Goal: Transaction & Acquisition: Purchase product/service

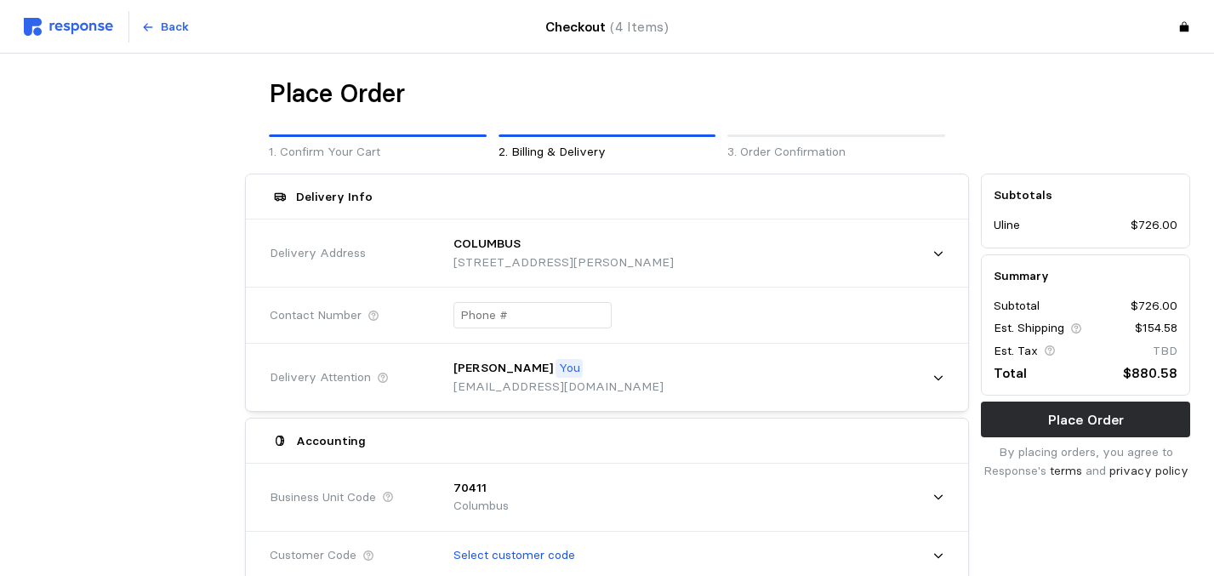
click at [797, 95] on div "Place Order" at bounding box center [607, 93] width 677 height 33
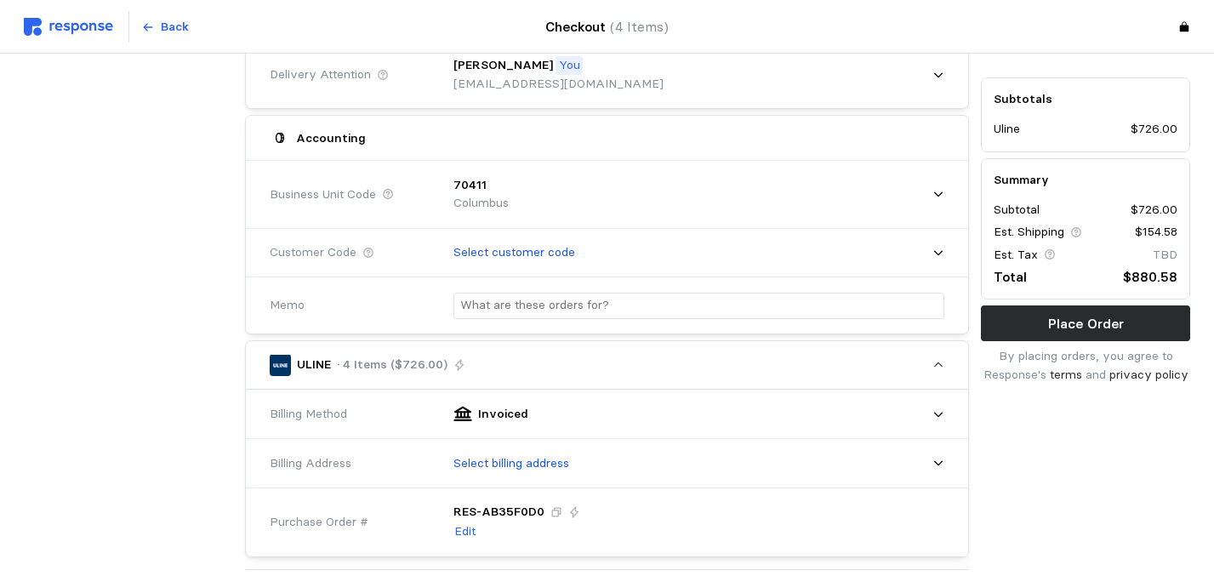
scroll to position [306, 0]
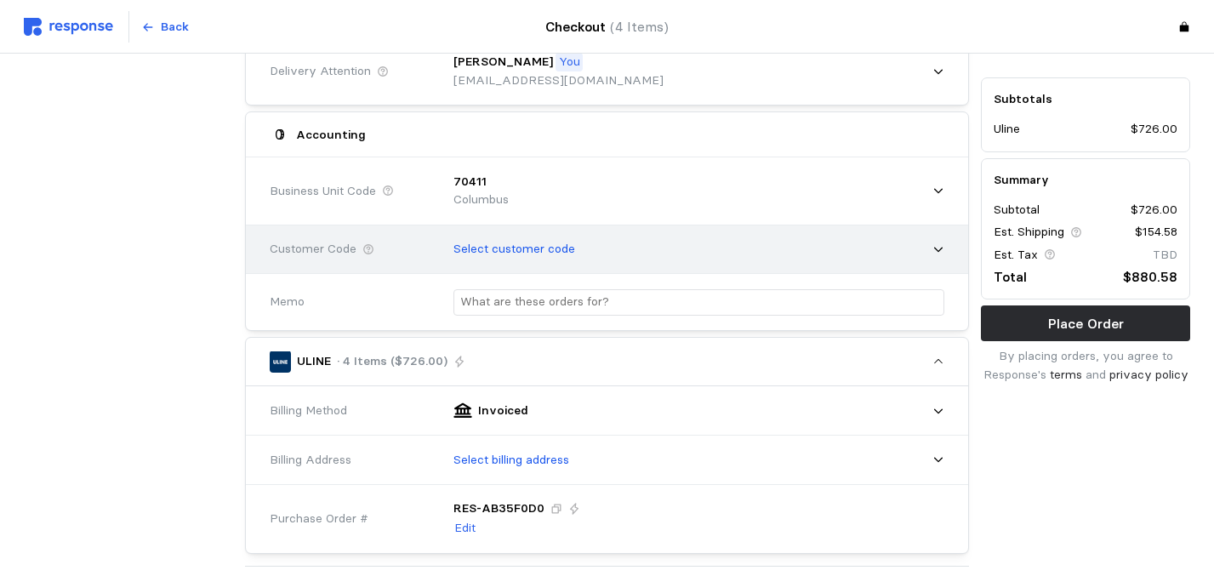
click at [937, 243] on icon at bounding box center [938, 249] width 12 height 12
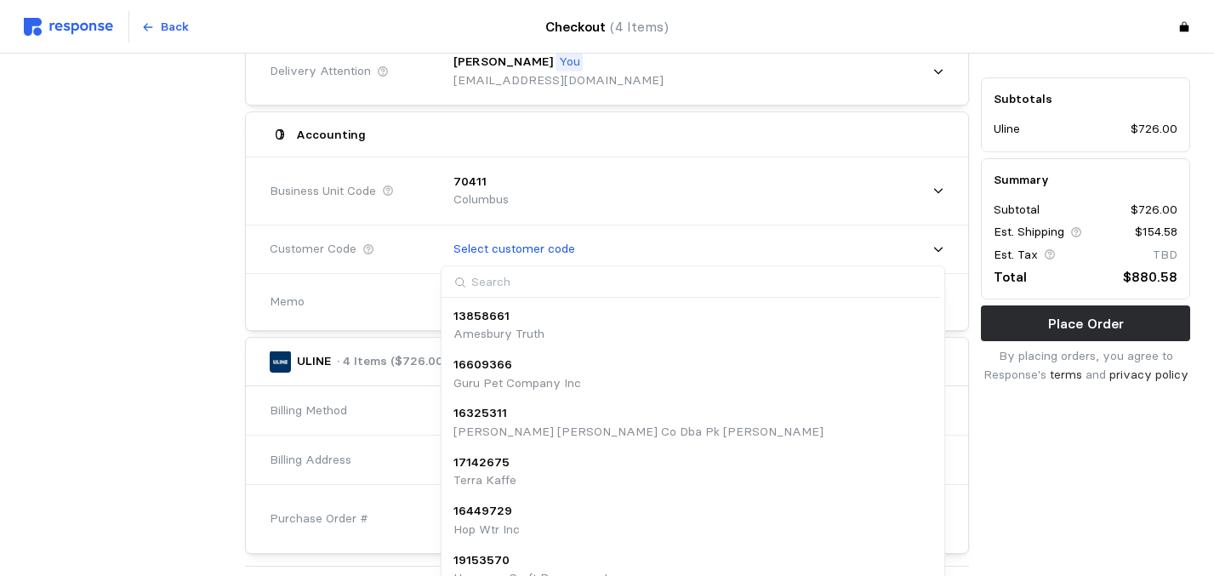
type input "c"
type input "k"
type input "hiyo"
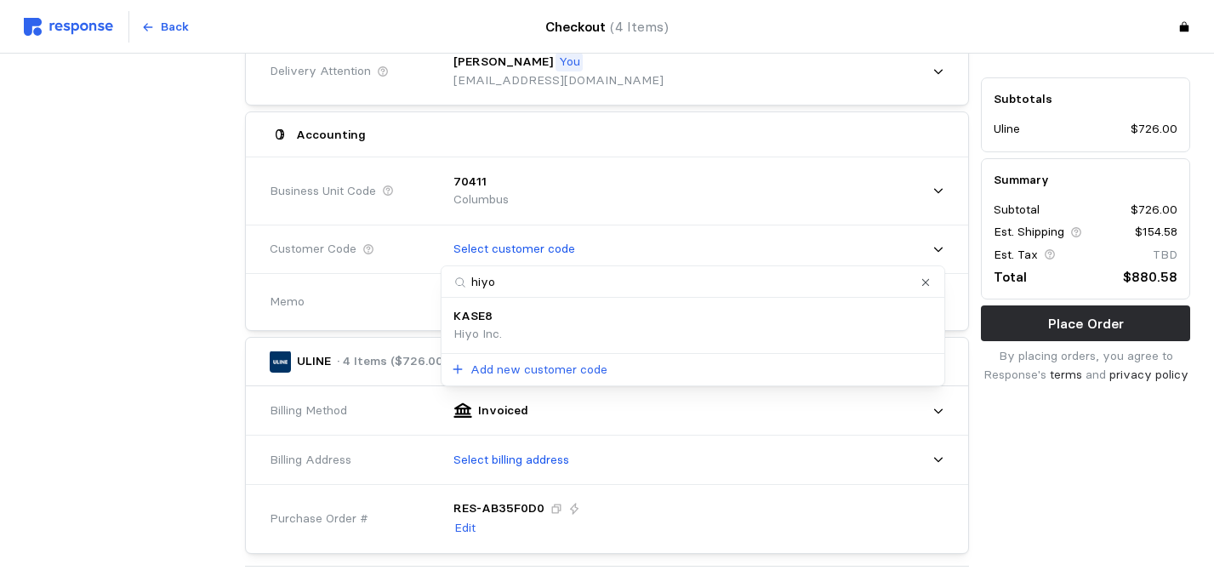
click at [865, 321] on div "KASE8 Hiyo Inc." at bounding box center [692, 325] width 478 height 37
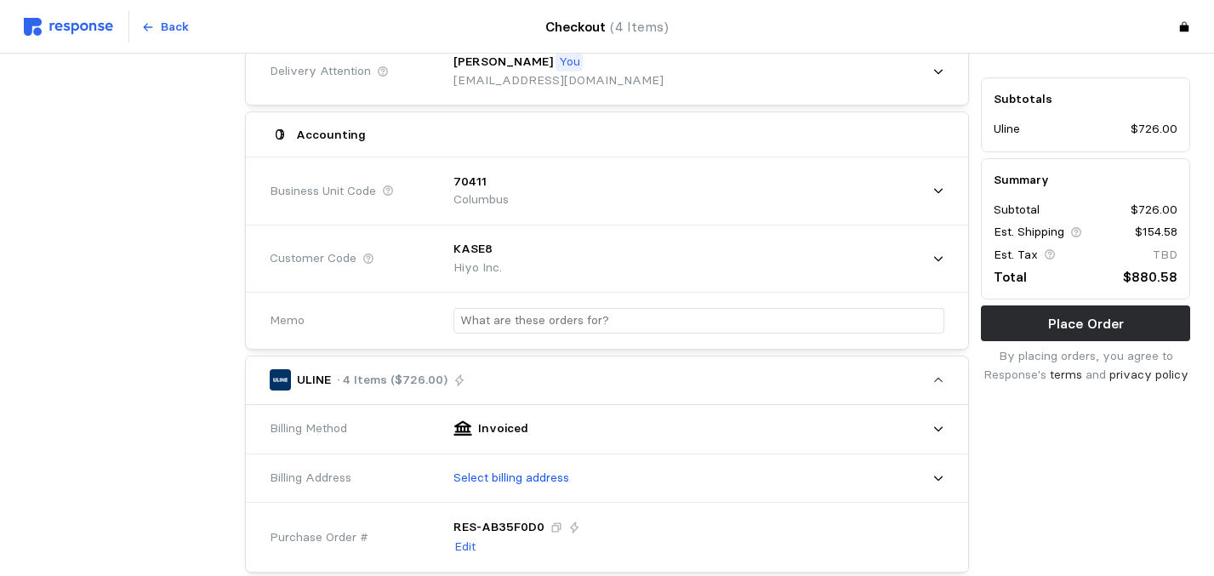
click at [513, 293] on div at bounding box center [692, 321] width 515 height 62
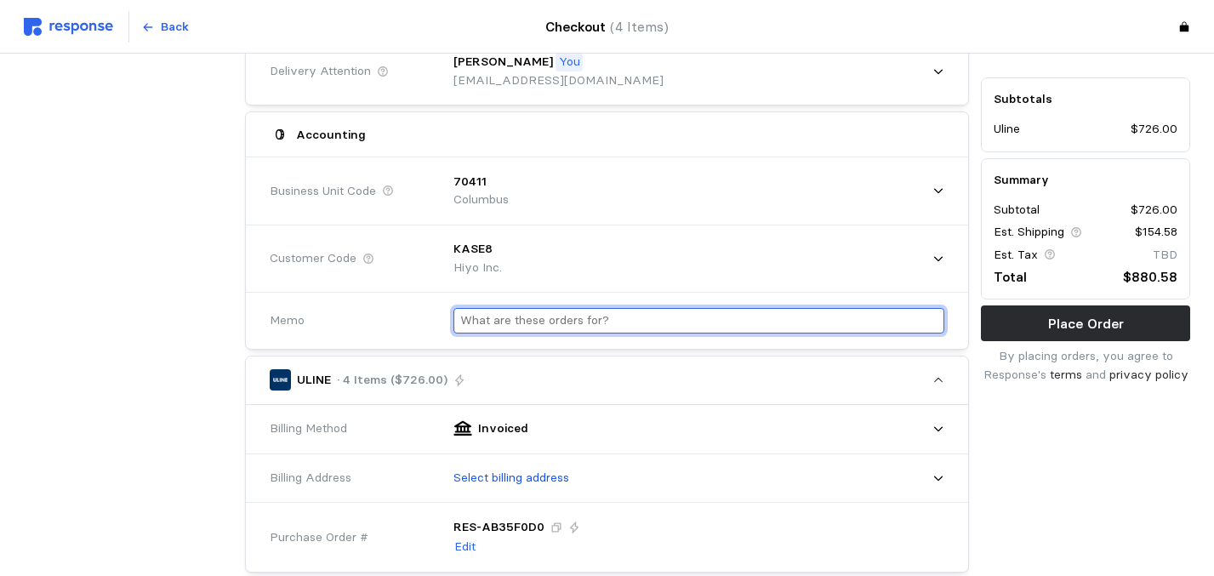
click at [513, 320] on input "text" at bounding box center [699, 321] width 478 height 25
type input "pallet bundle package accessories"
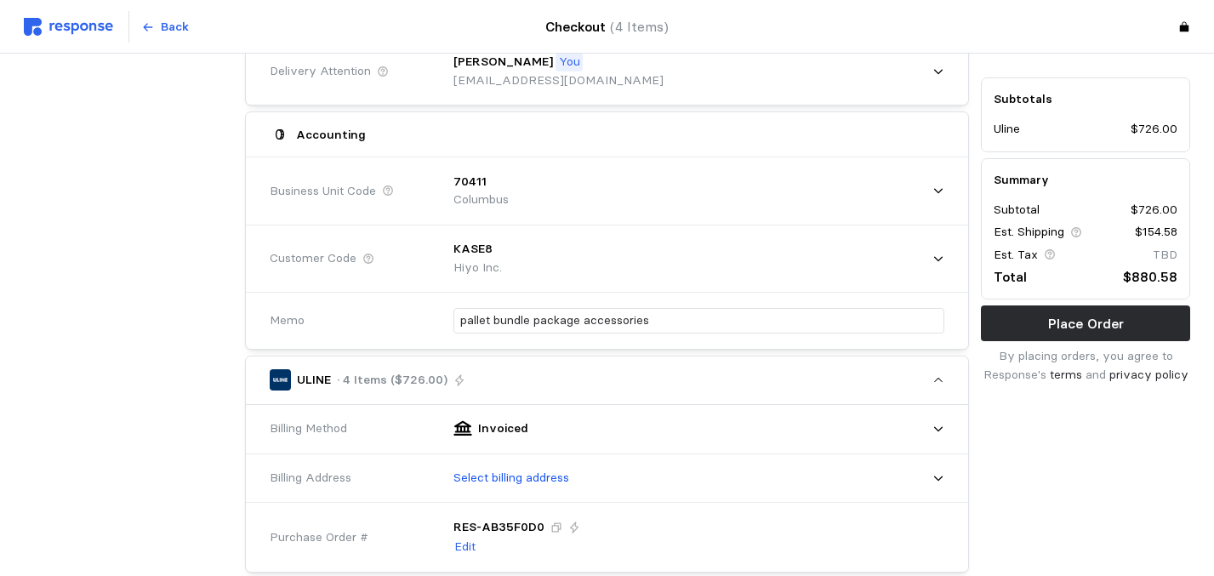
click at [583, 296] on div "pallet bundle package accessories" at bounding box center [692, 321] width 503 height 50
click at [608, 293] on div "pallet bundle package accessories" at bounding box center [692, 321] width 515 height 62
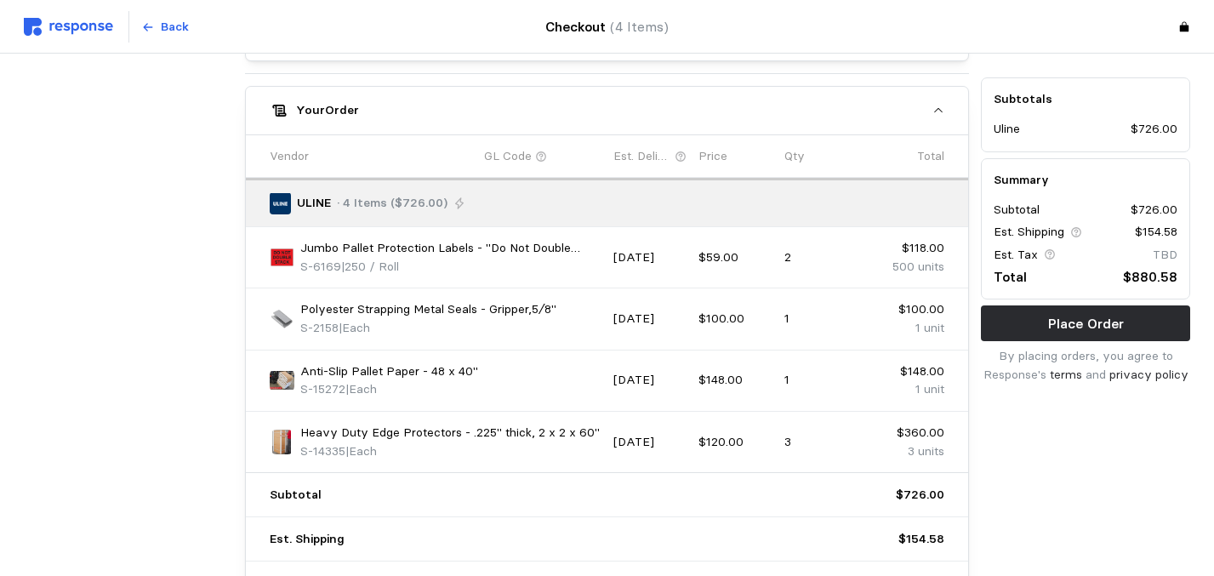
scroll to position [850, 0]
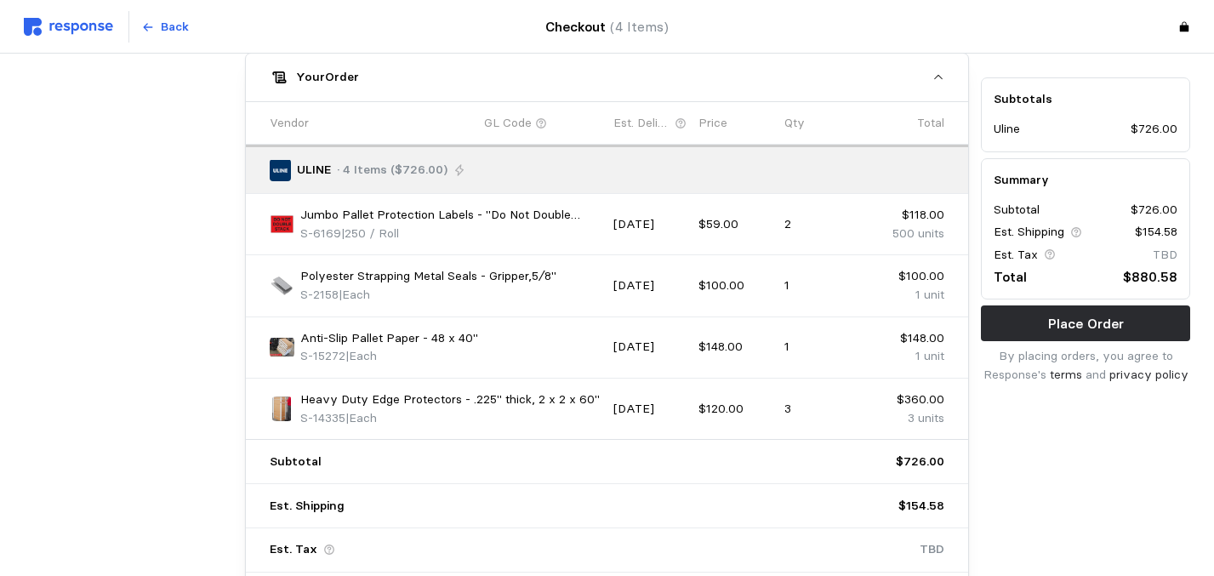
click at [737, 40] on div "Checkout (4 Items)" at bounding box center [606, 27] width 282 height 32
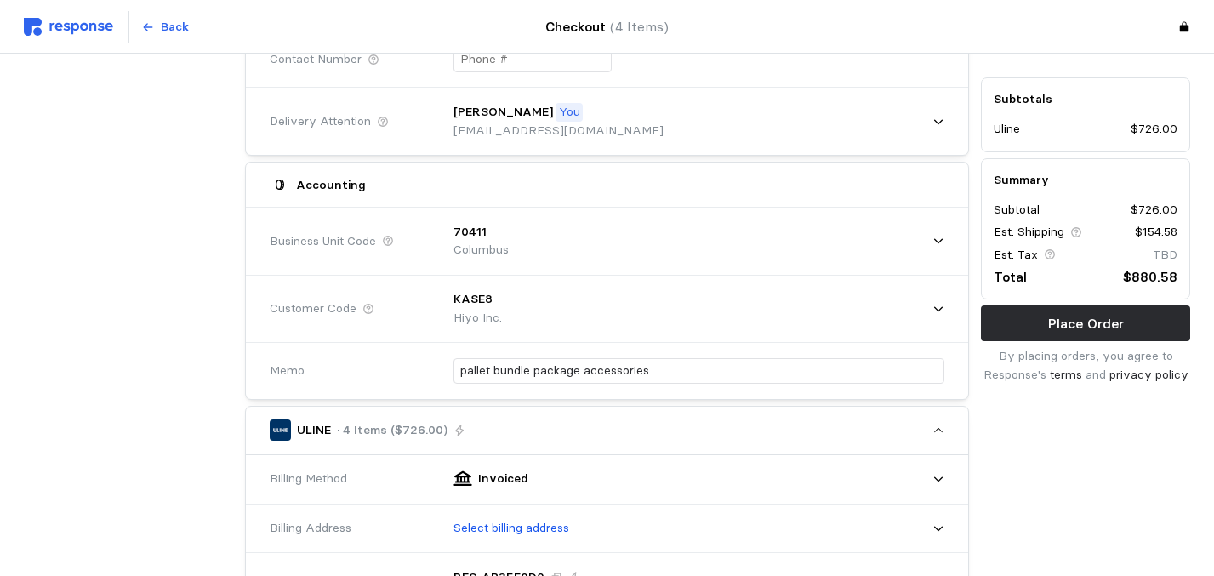
scroll to position [238, 0]
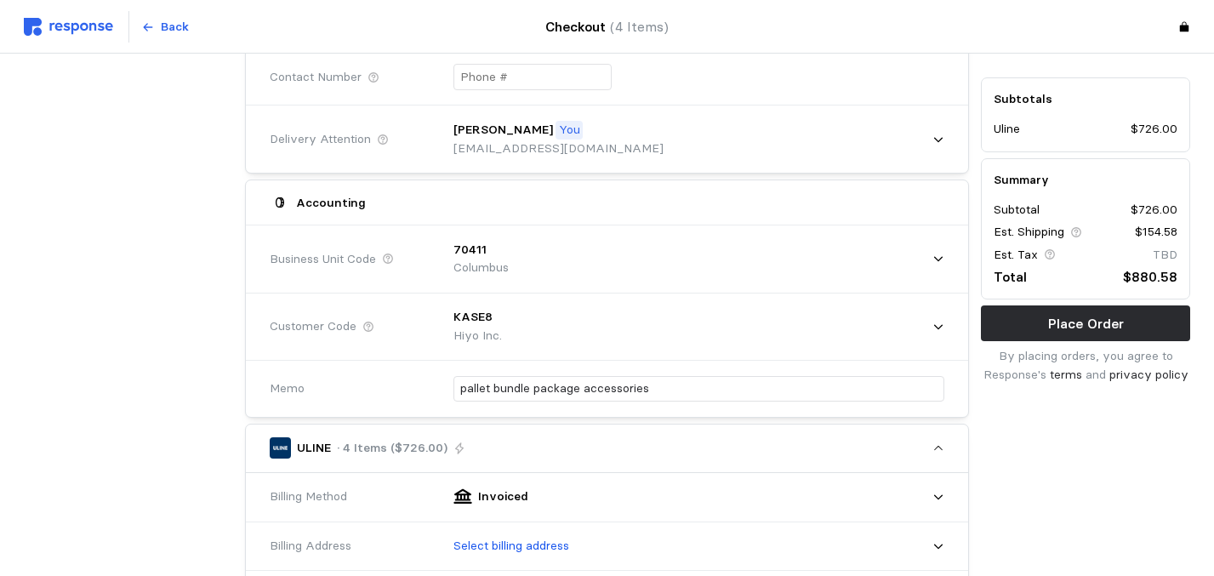
click at [204, 156] on div at bounding box center [128, 581] width 221 height 1305
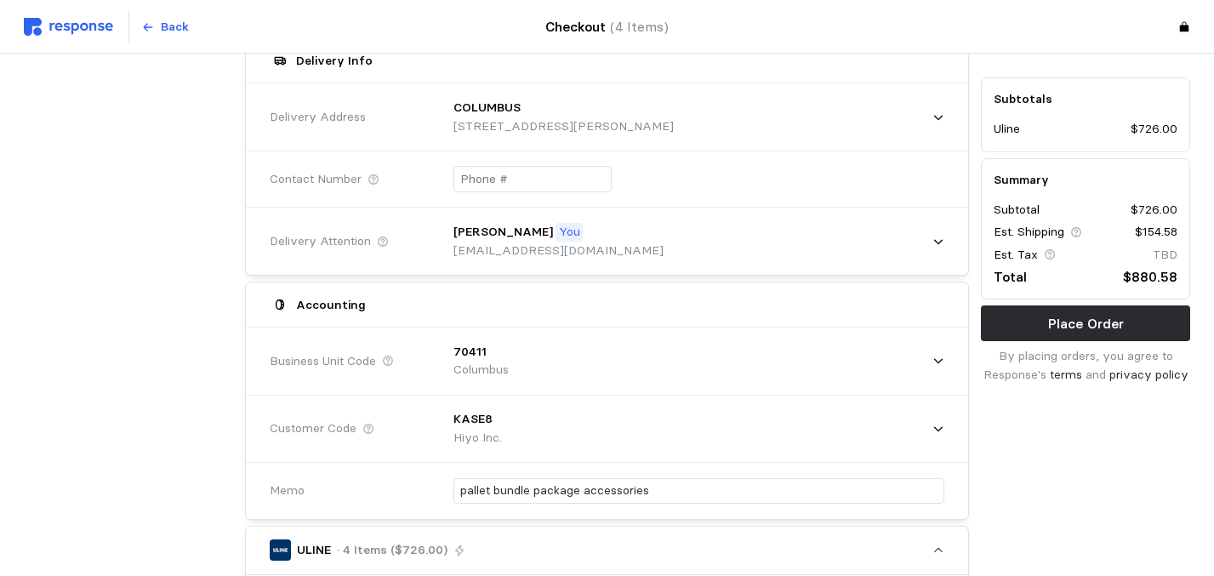
scroll to position [170, 0]
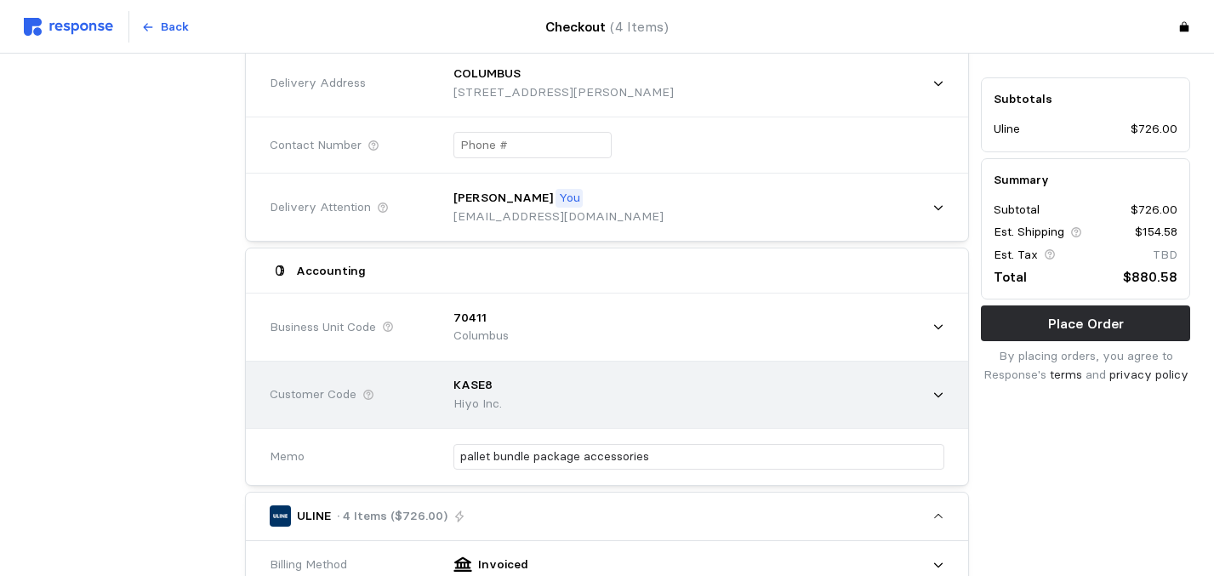
click at [935, 394] on icon at bounding box center [938, 395] width 12 height 12
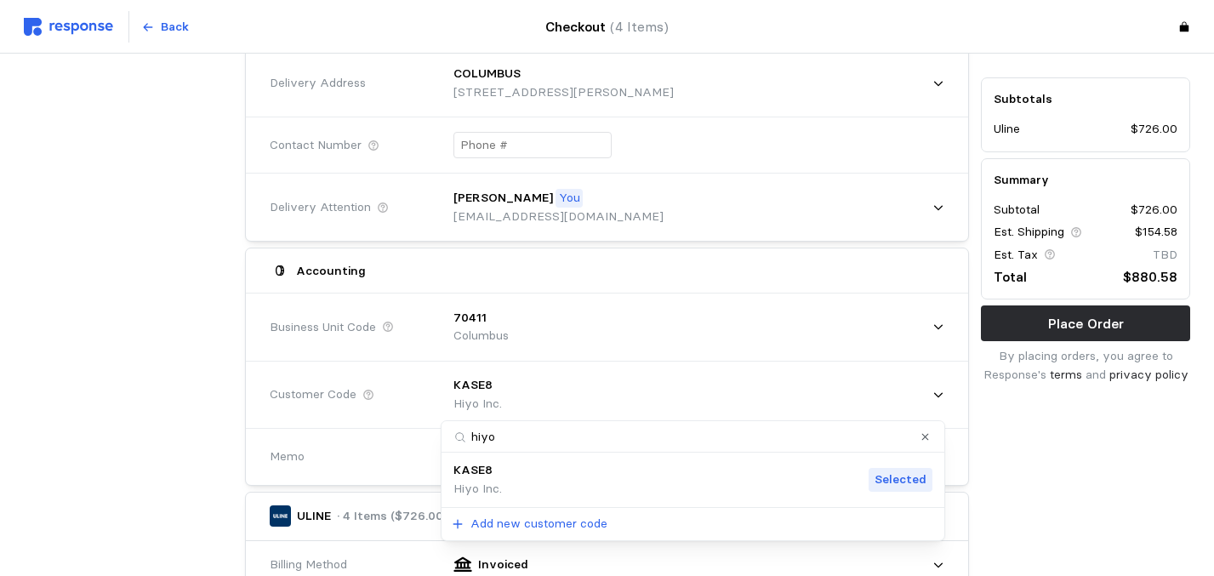
click at [925, 436] on icon "Clear value" at bounding box center [925, 437] width 7 height 7
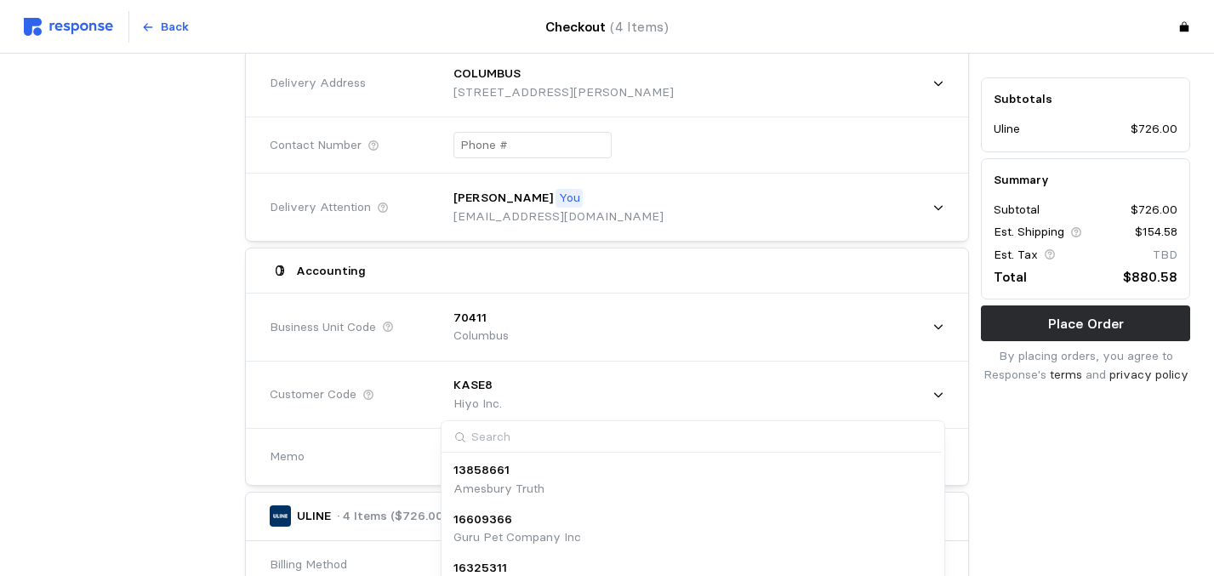
click at [777, 427] on input at bounding box center [690, 436] width 499 height 31
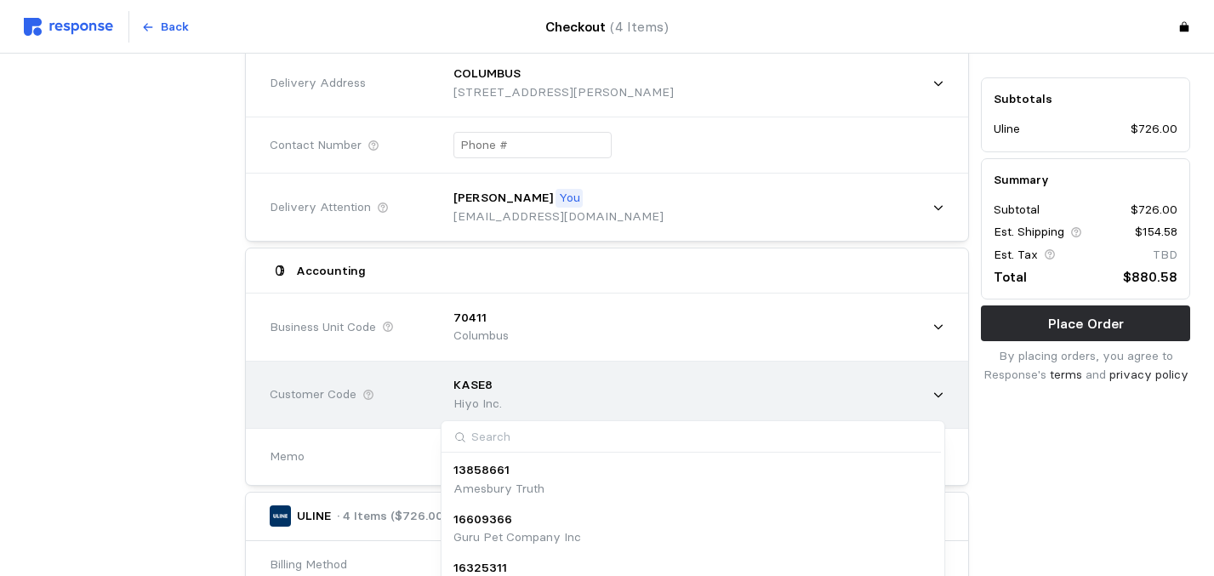
click at [938, 392] on icon at bounding box center [938, 395] width 12 height 12
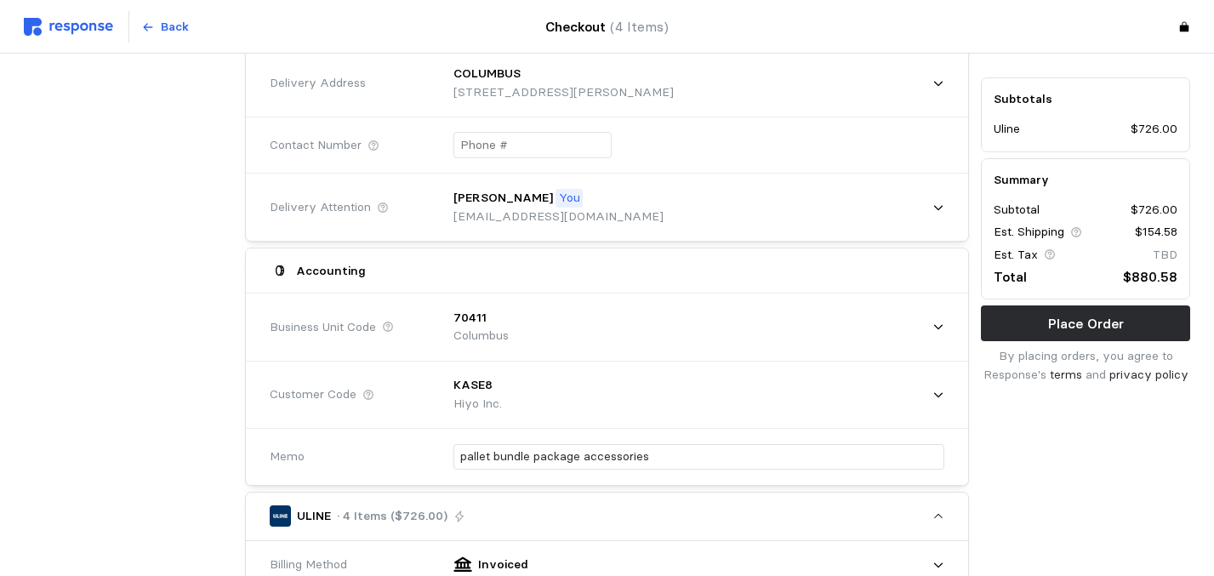
click at [533, 258] on div "Accounting" at bounding box center [607, 270] width 687 height 33
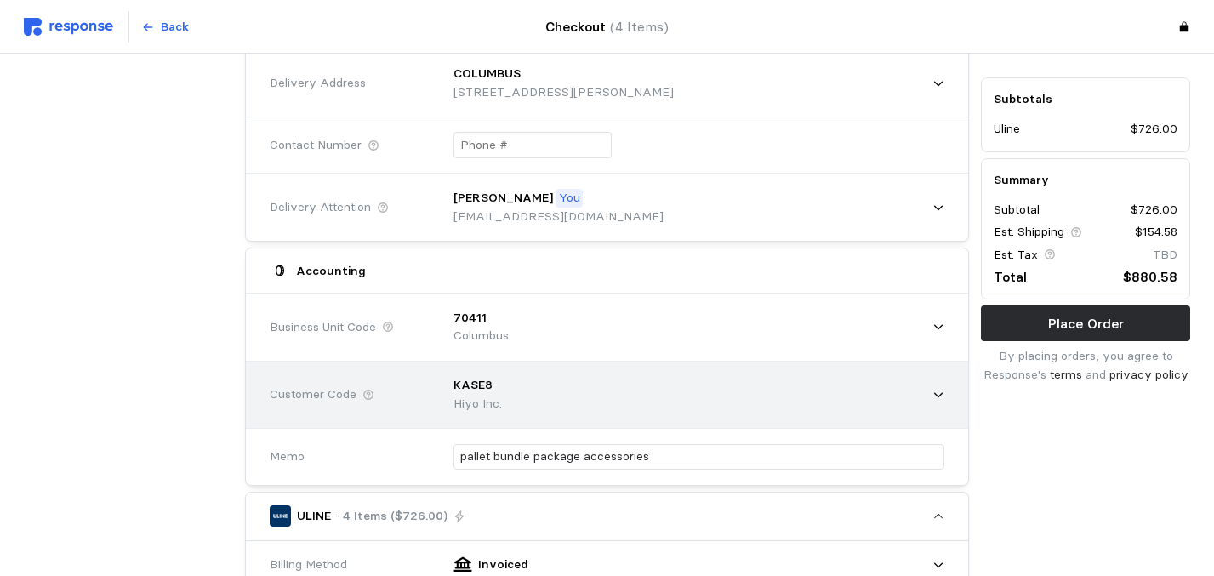
click at [929, 384] on div "KASE8 Hiyo Inc." at bounding box center [692, 394] width 503 height 60
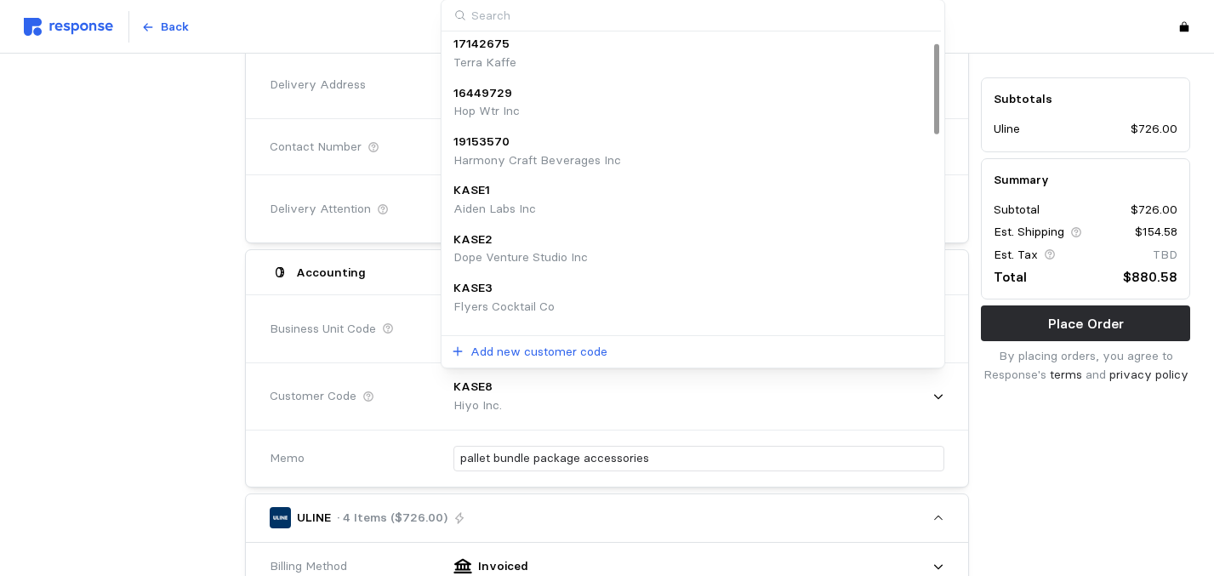
scroll to position [0, 0]
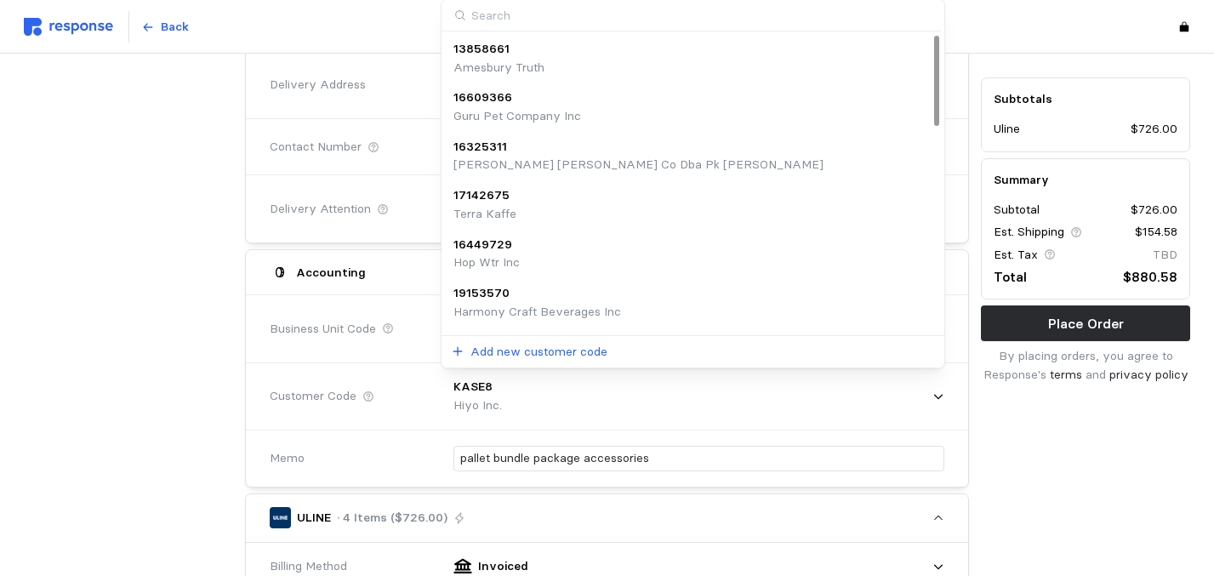
click at [939, 125] on div at bounding box center [936, 80] width 5 height 89
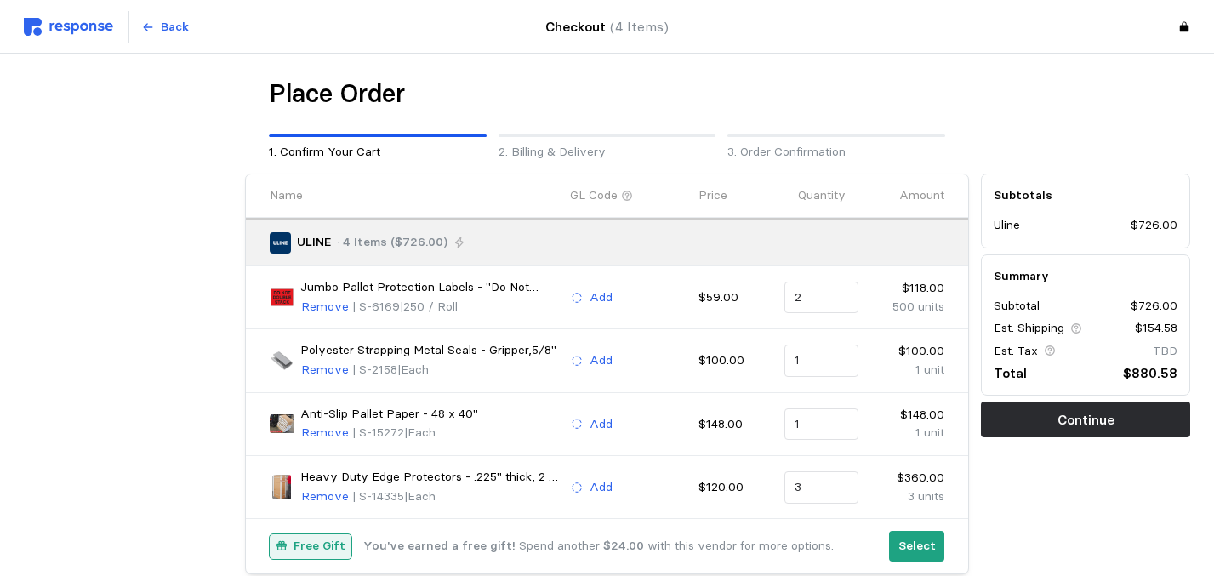
click at [978, 162] on div at bounding box center [1085, 119] width 221 height 96
click at [1094, 425] on p "Continue" at bounding box center [1085, 419] width 57 height 21
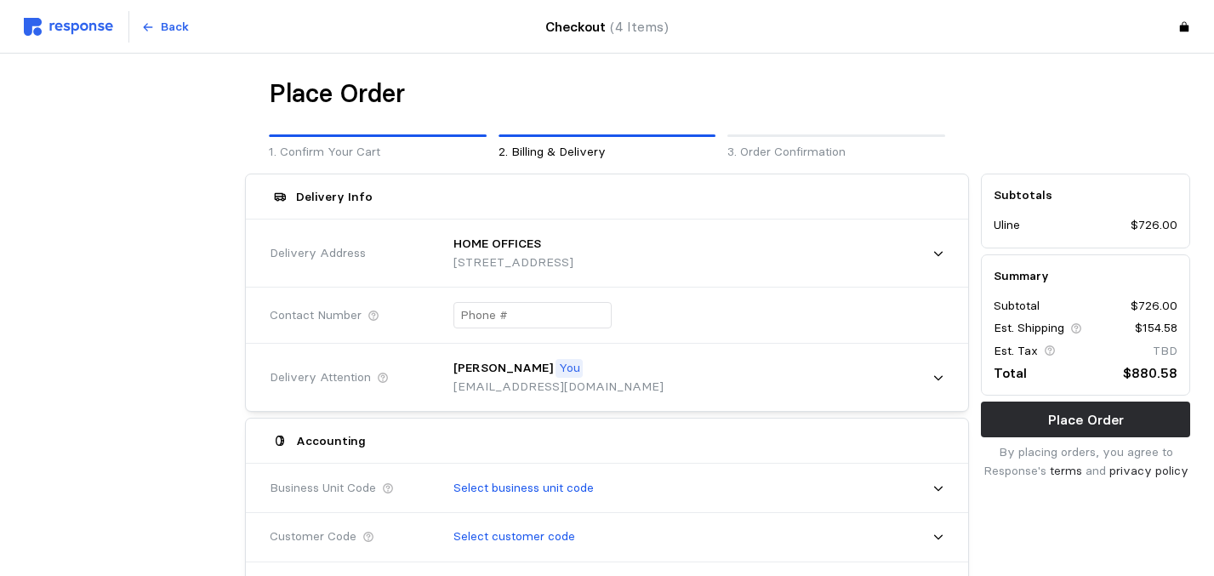
click at [1050, 71] on div at bounding box center [1085, 119] width 221 height 96
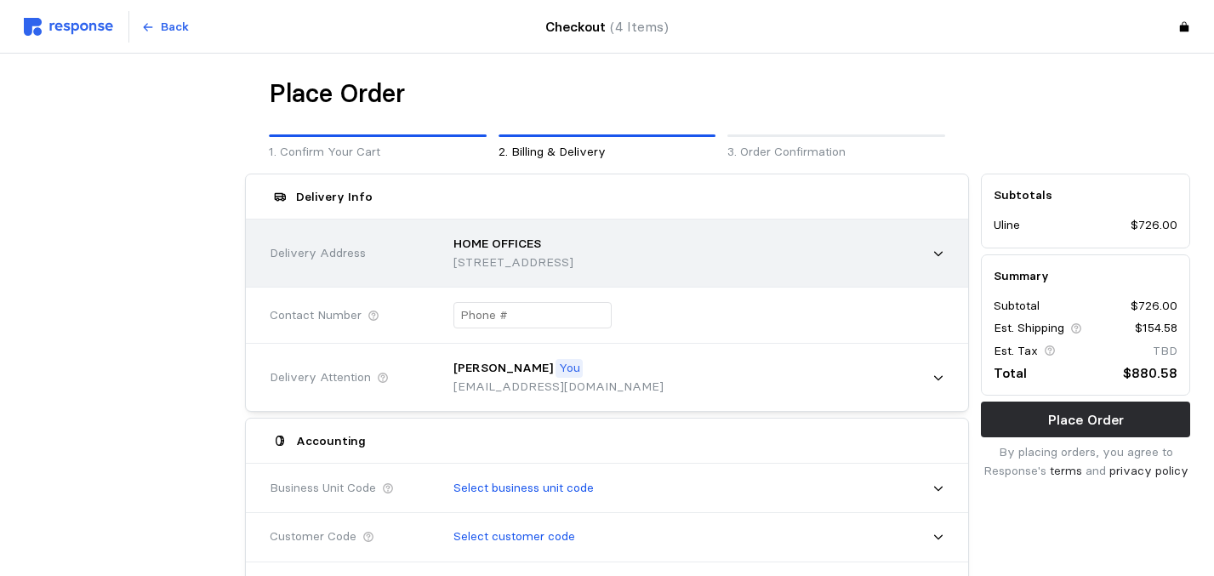
click at [885, 248] on div "HOME OFFICES 1160 Mayflower Drive, Appleton, WI, 54913, United States" at bounding box center [692, 253] width 503 height 60
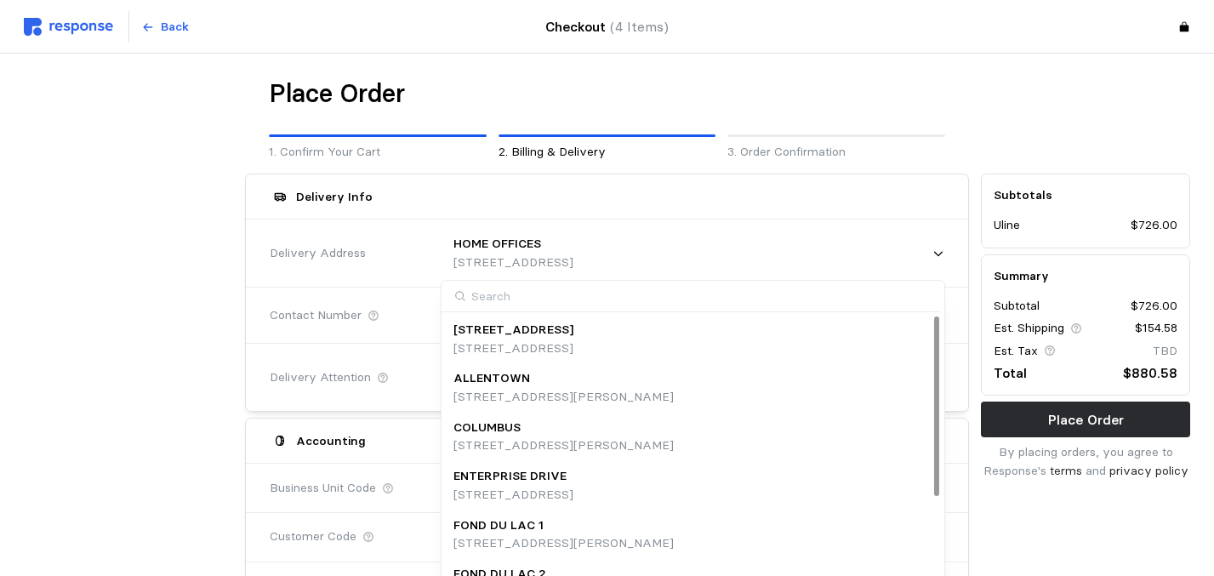
click at [806, 432] on div "COLUMBUS 4720 Poth Rd, Whitehall, OH, 43213, United States" at bounding box center [692, 436] width 478 height 37
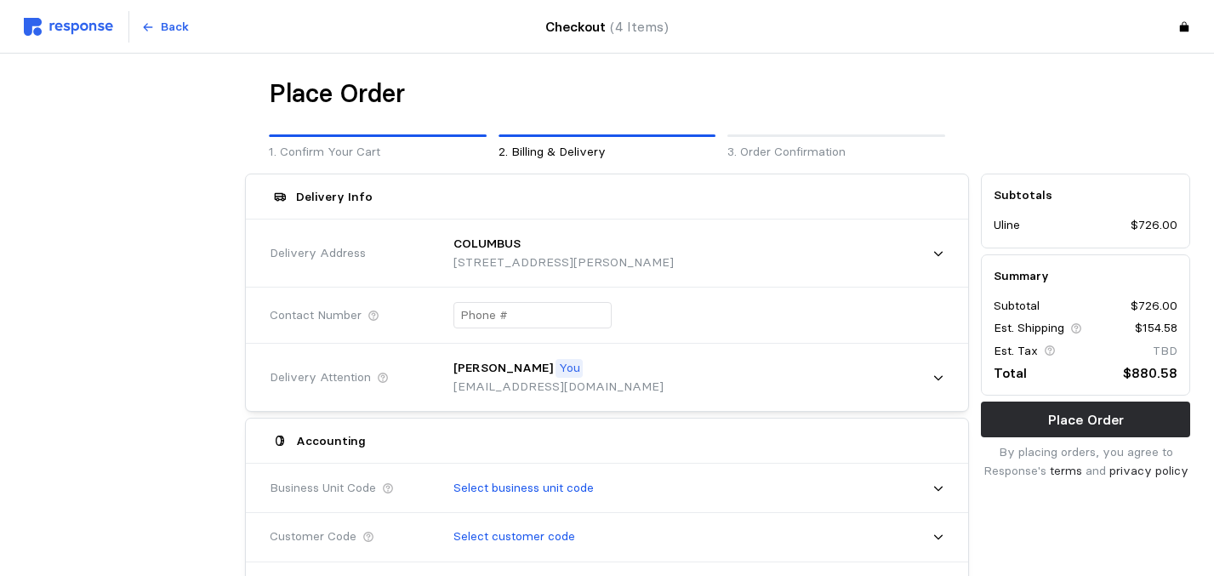
click at [895, 93] on div "Place Order" at bounding box center [607, 93] width 677 height 33
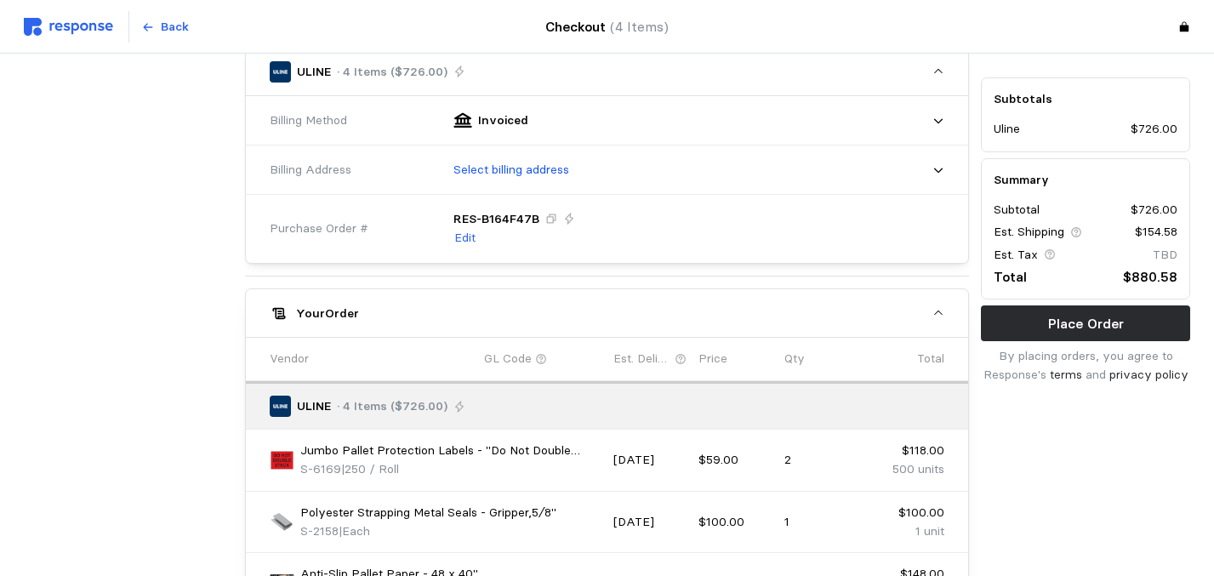
scroll to position [578, 0]
click at [819, 270] on div "ULINE · 4 Items ($726.00) Billing Method Invoiced Billing Address Select billin…" at bounding box center [607, 448] width 725 height 805
click at [940, 306] on icon "button" at bounding box center [938, 312] width 12 height 12
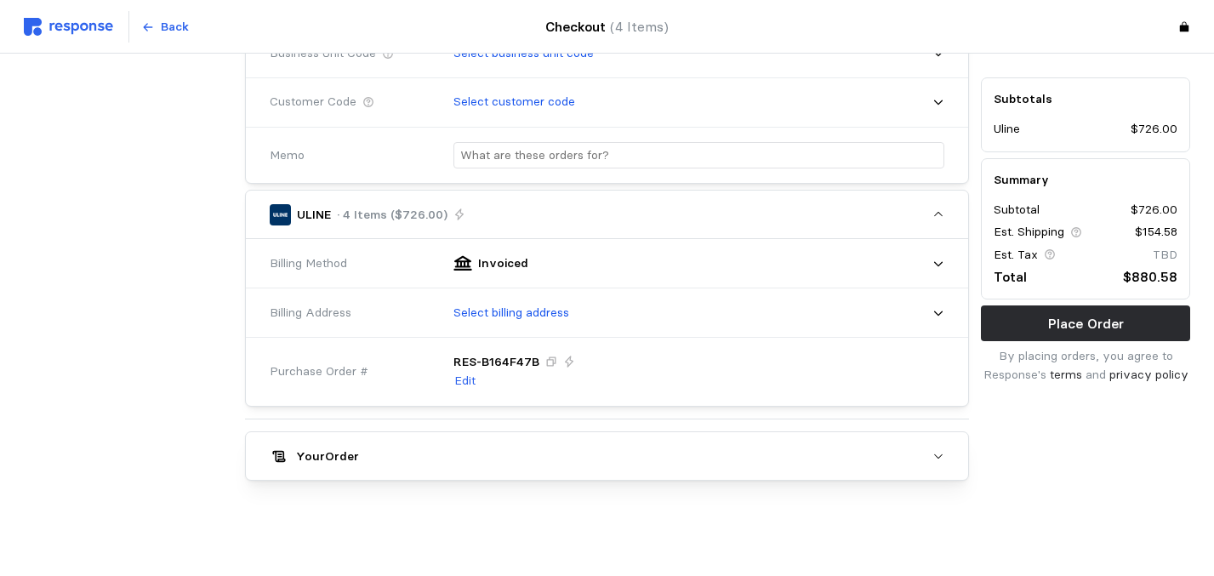
scroll to position [430, 0]
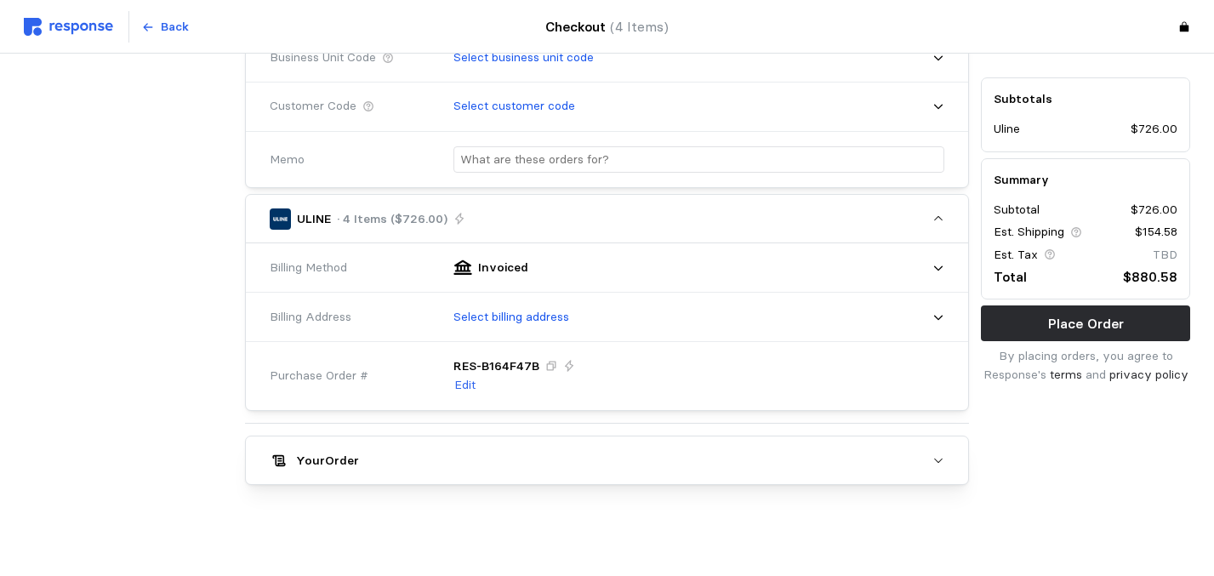
click at [938, 214] on icon "button" at bounding box center [938, 219] width 12 height 12
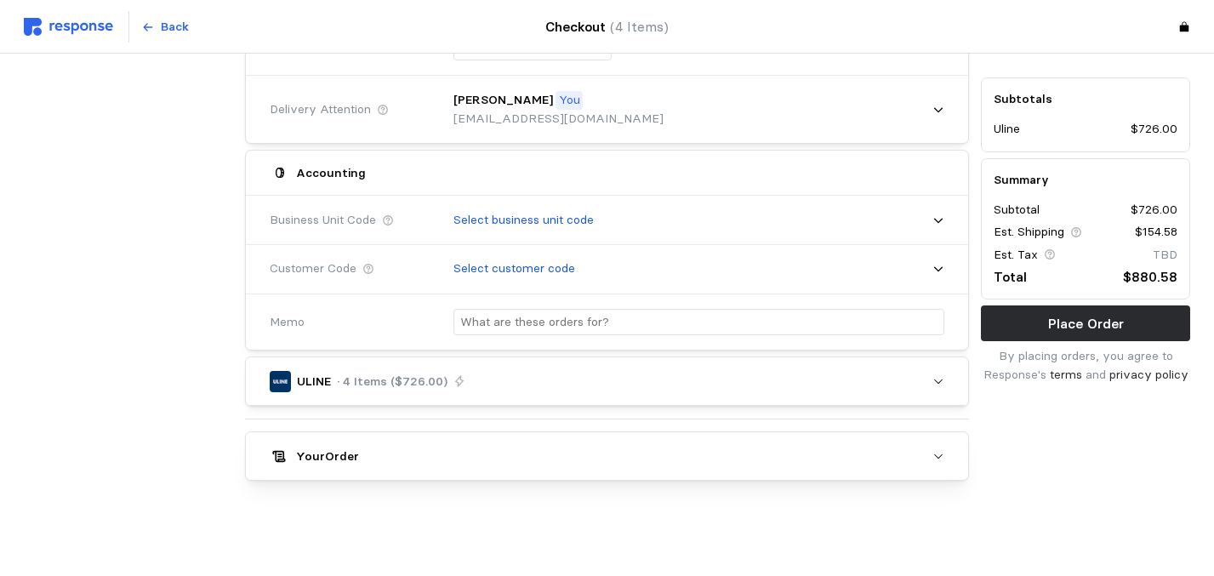
scroll to position [264, 0]
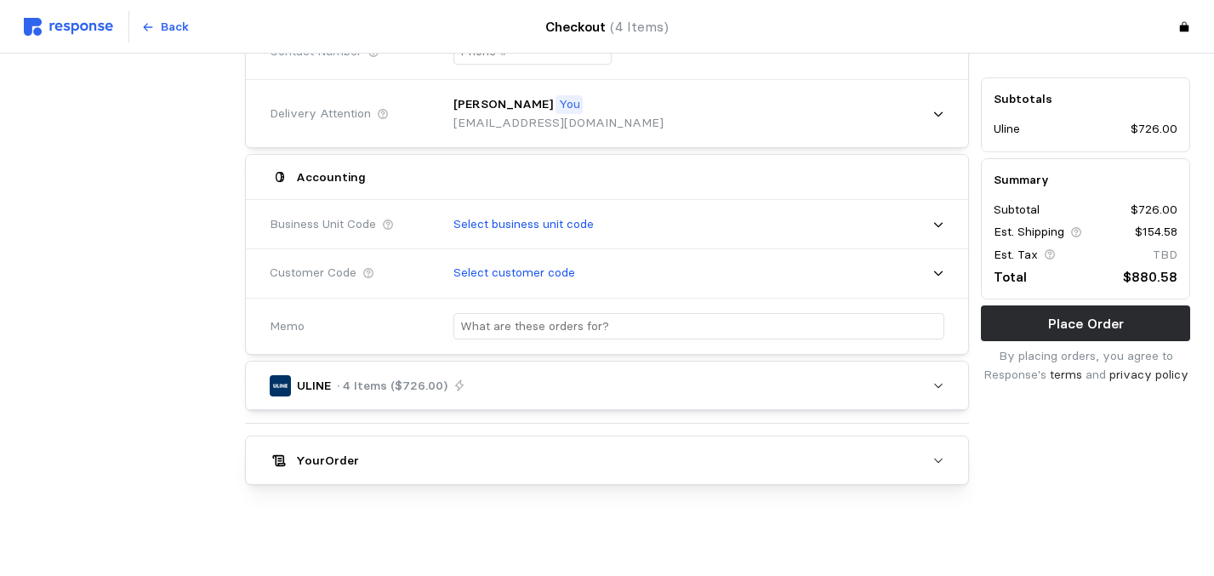
click at [944, 167] on div "Accounting" at bounding box center [607, 177] width 687 height 33
click at [941, 382] on icon "button" at bounding box center [938, 385] width 12 height 12
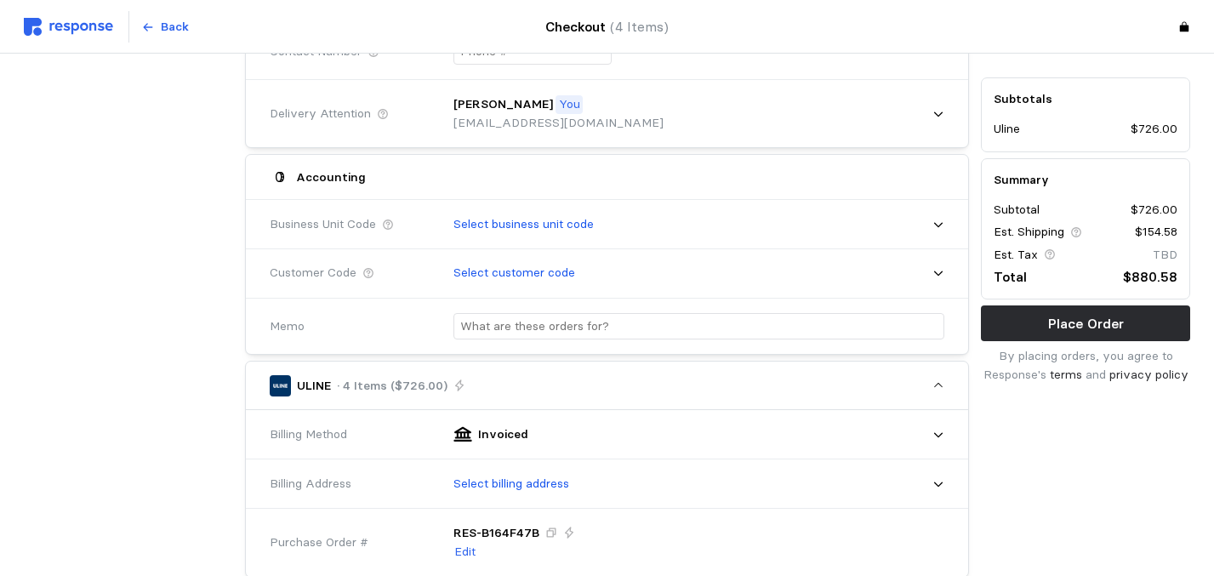
scroll to position [430, 0]
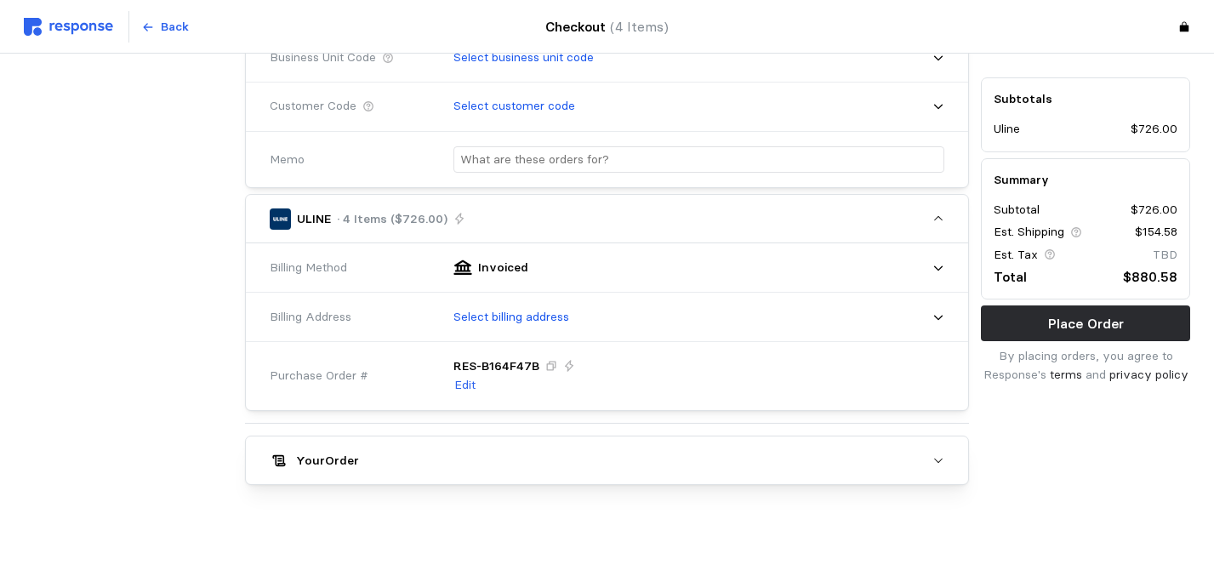
click at [978, 83] on div "Subtotals Uline $726.00 Summary Subtotal $726.00 Est. Shipping $154.58 Est. Tax…" at bounding box center [1085, 114] width 221 height 754
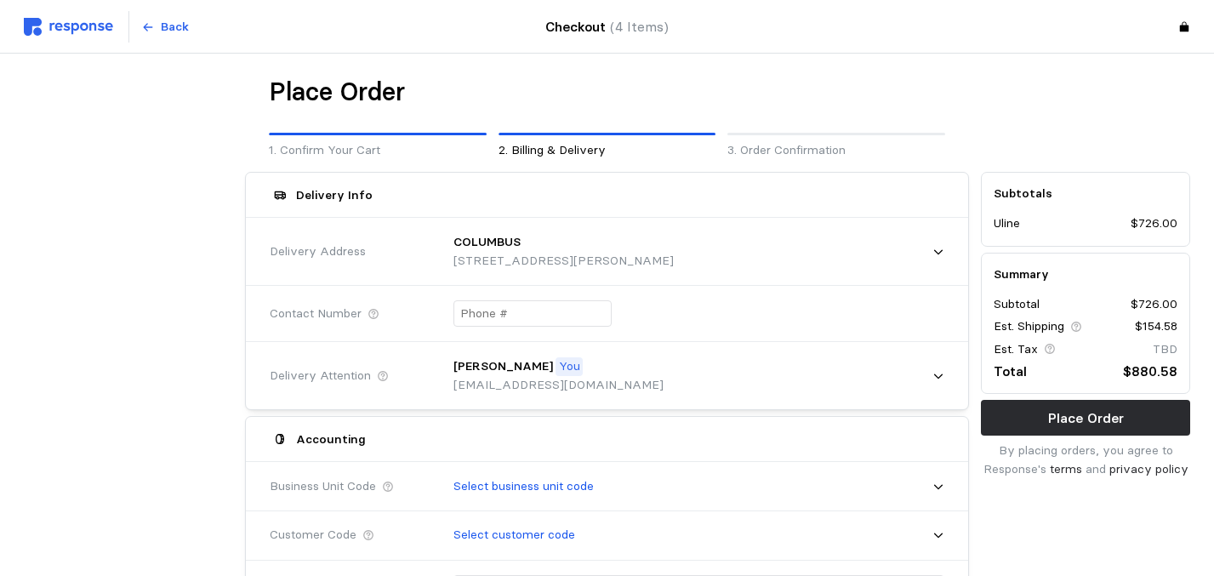
scroll to position [0, 0]
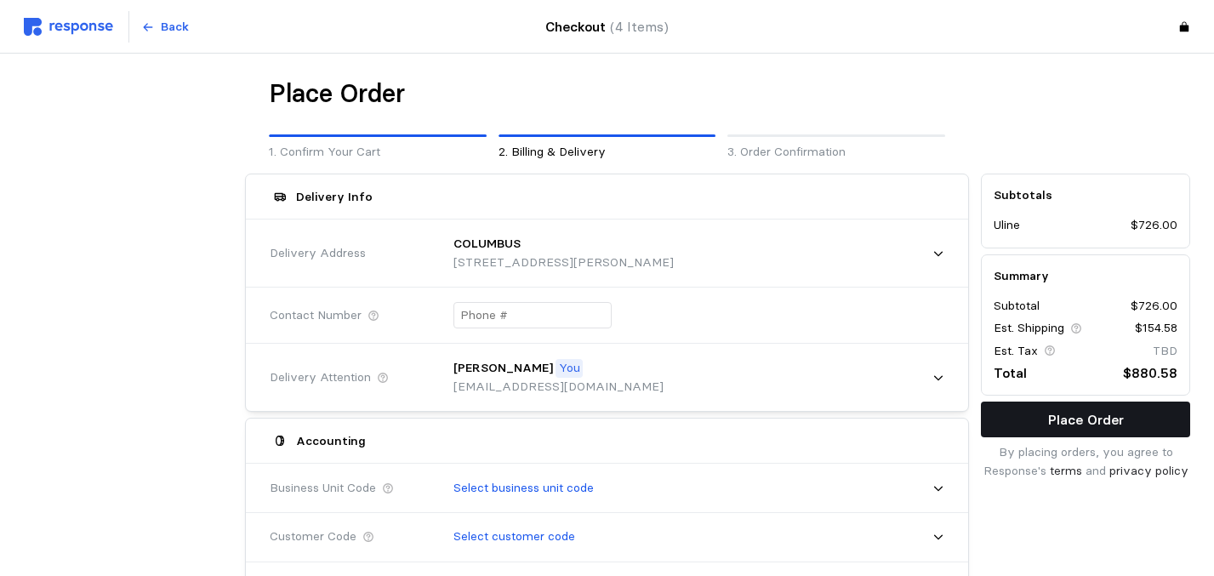
click at [1050, 418] on p "Place Order" at bounding box center [1086, 419] width 76 height 21
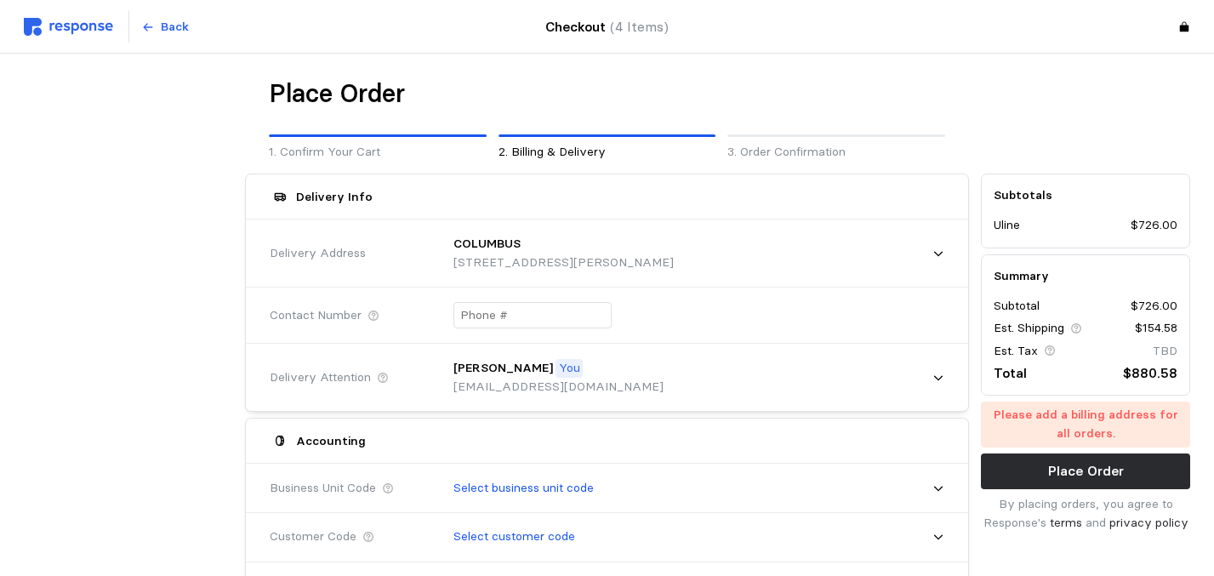
click at [976, 166] on div at bounding box center [1085, 119] width 221 height 96
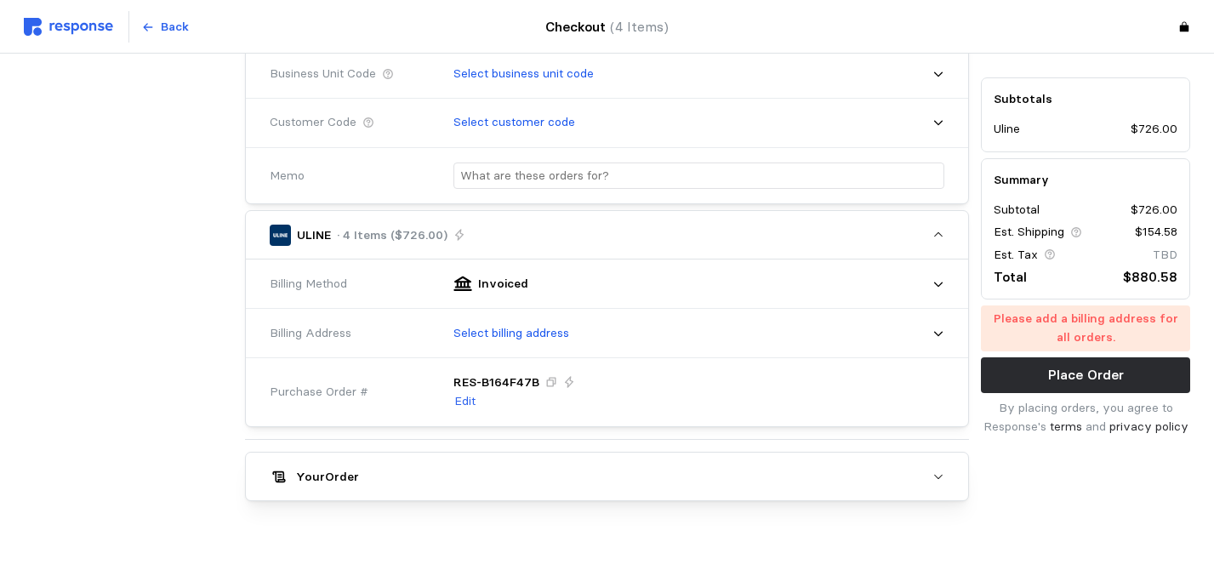
scroll to position [430, 0]
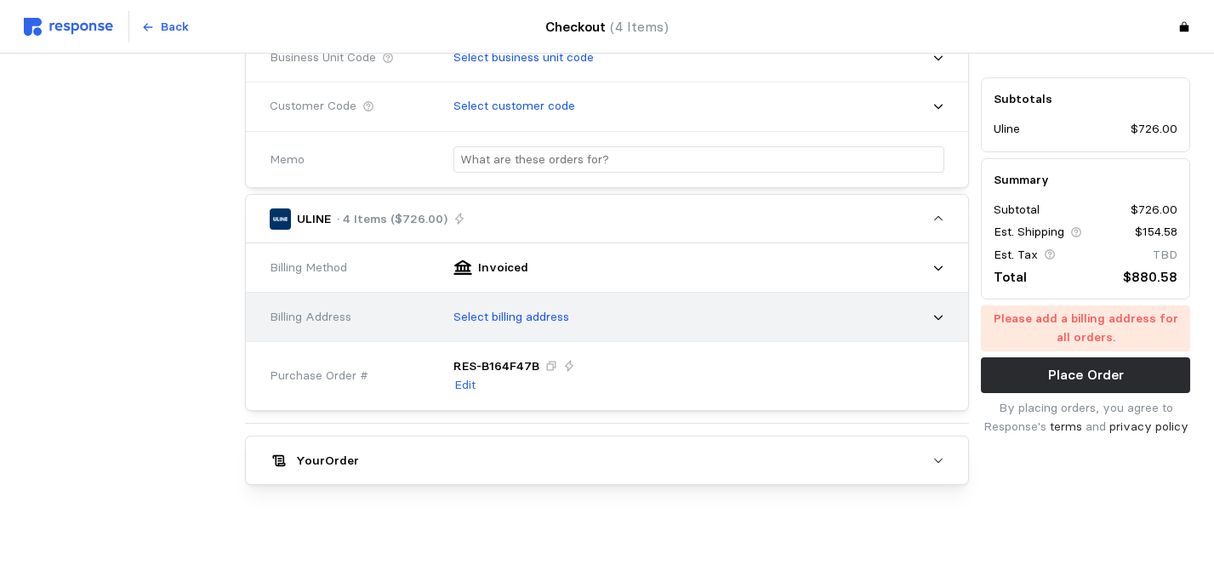
click at [937, 314] on icon at bounding box center [938, 317] width 12 height 12
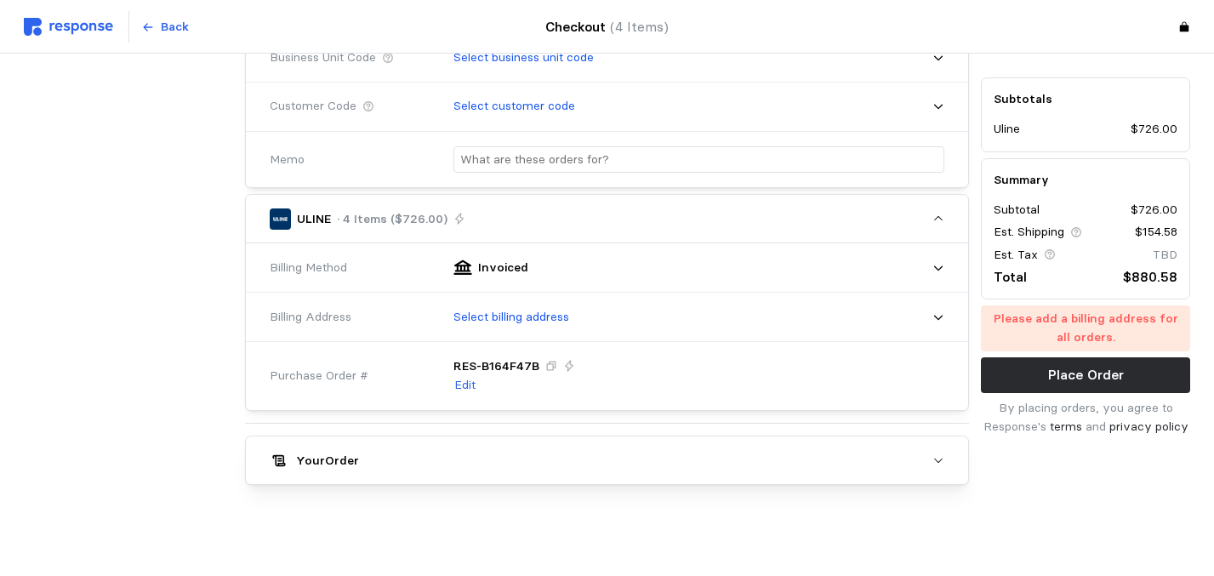
click at [820, 532] on div "Place Order 1. Confirm Your Cart 2. Billing & Delivery 3. Order Confirmation De…" at bounding box center [607, 101] width 1166 height 909
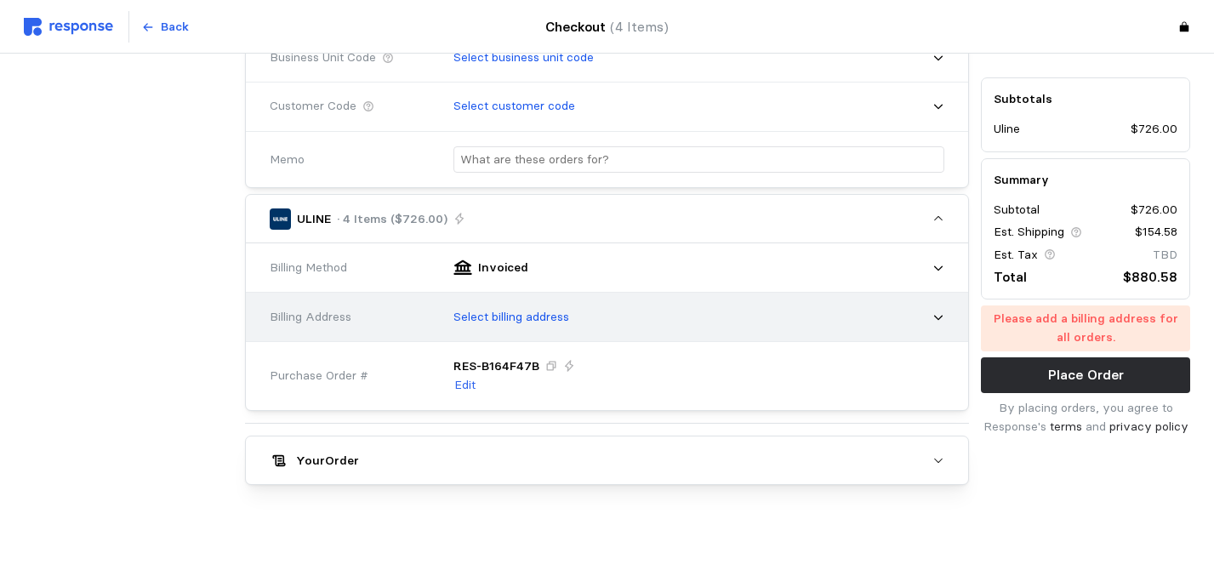
click at [934, 315] on icon at bounding box center [938, 317] width 12 height 12
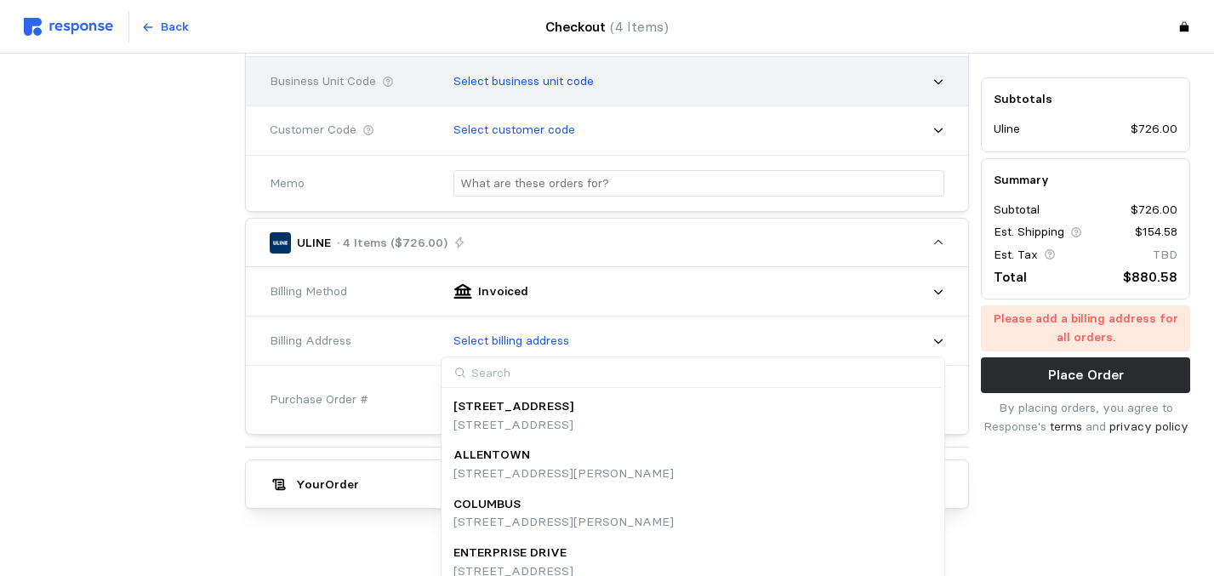
scroll to position [427, 0]
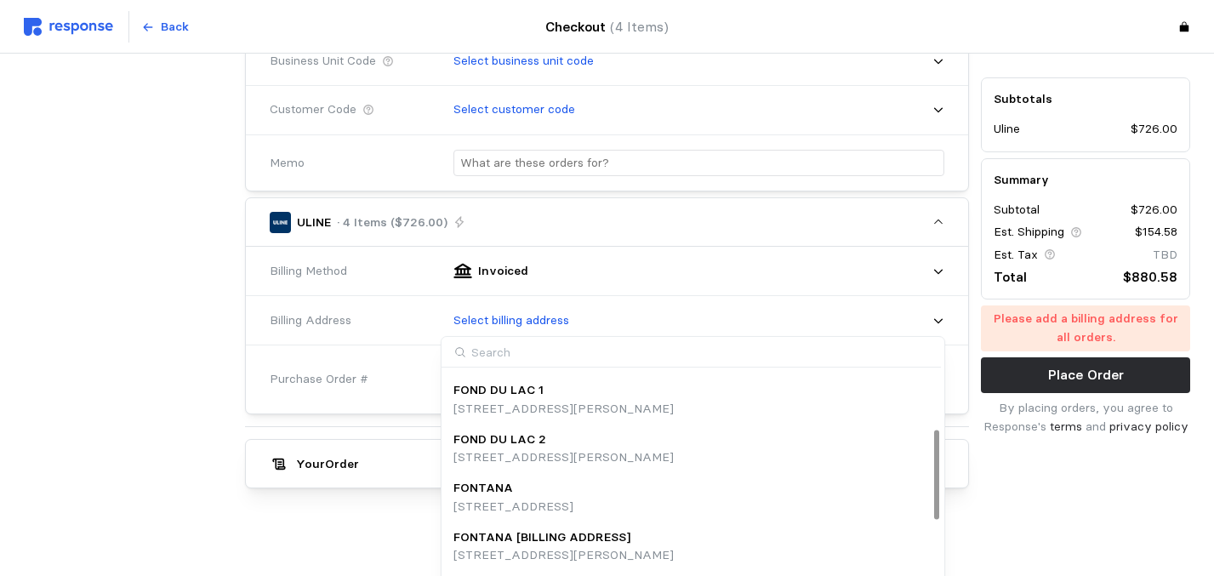
click at [936, 519] on div at bounding box center [936, 473] width 5 height 89
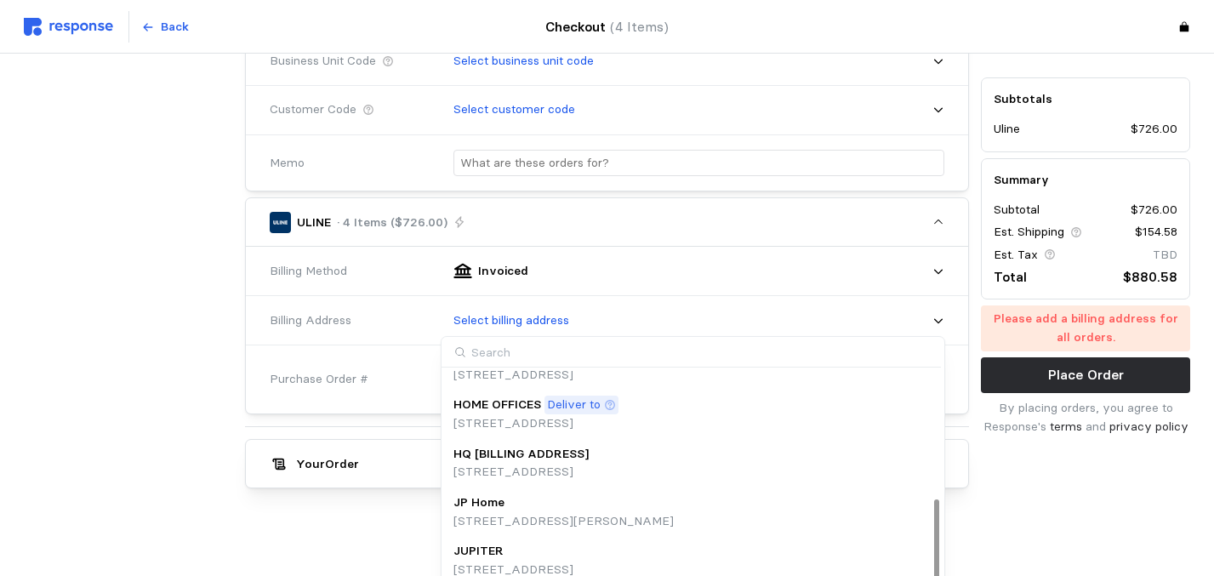
click at [685, 351] on input at bounding box center [690, 352] width 499 height 31
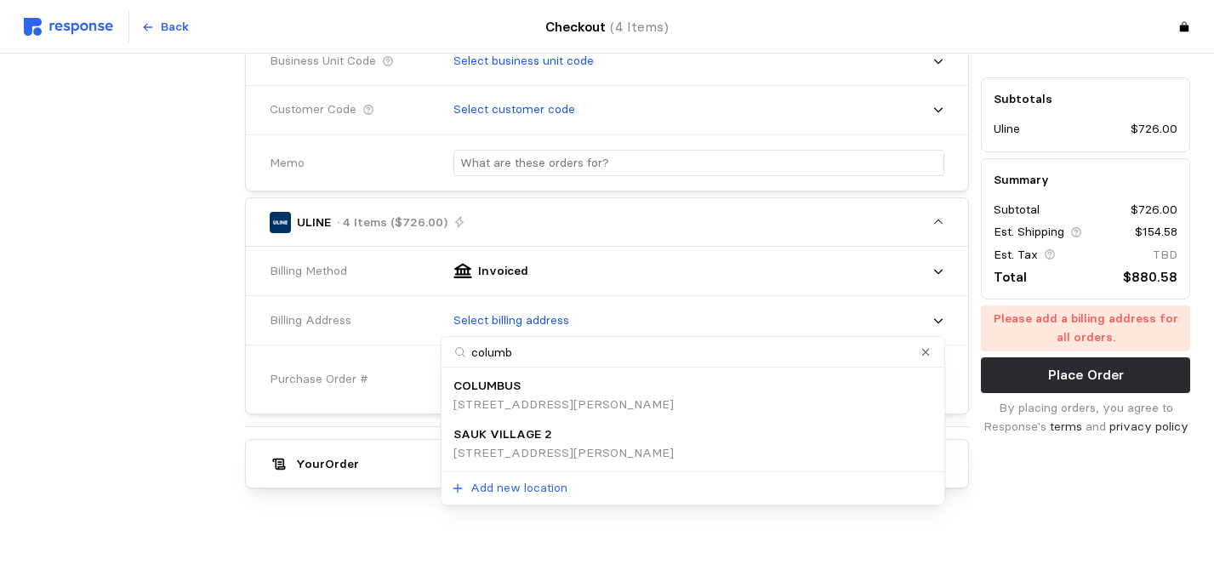
type input "columbu"
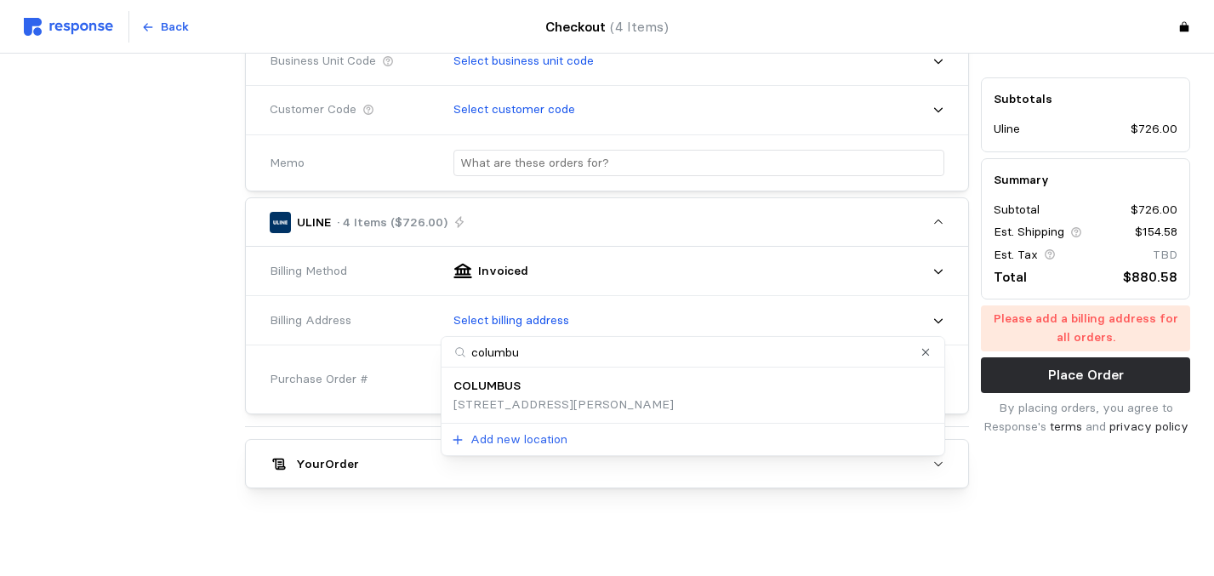
click at [659, 401] on p "[STREET_ADDRESS][PERSON_NAME]" at bounding box center [563, 404] width 220 height 19
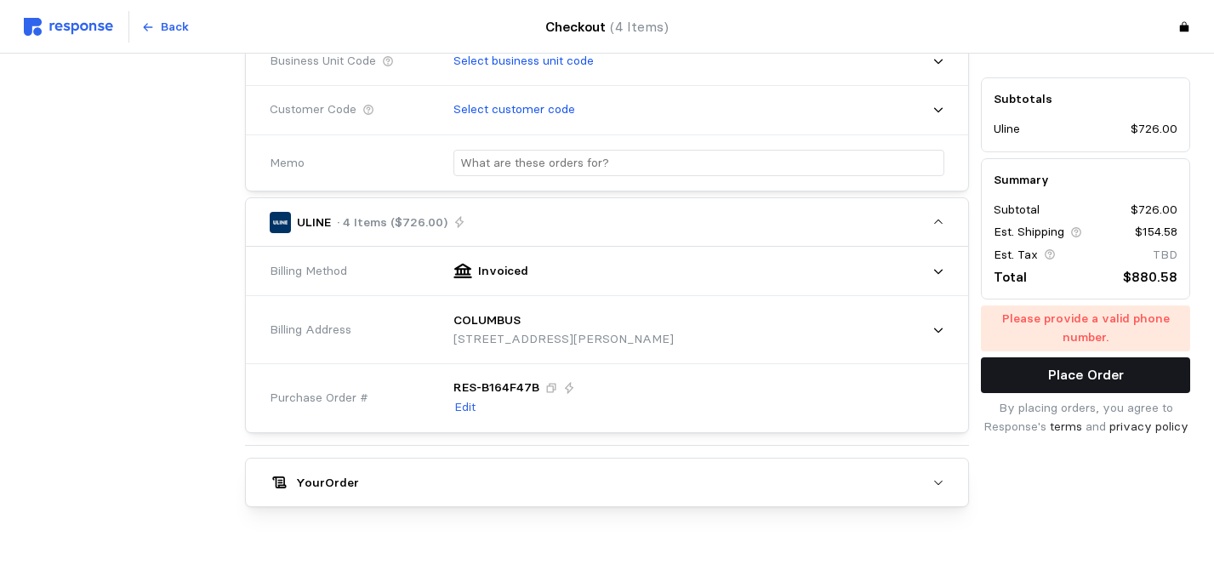
click at [1099, 378] on p "Place Order" at bounding box center [1086, 375] width 76 height 21
click at [973, 156] on div "Delivery Info Delivery Address COLUMBUS 4720 Poth Rd, Whitehall, OH, 43213, Uni…" at bounding box center [607, 127] width 736 height 772
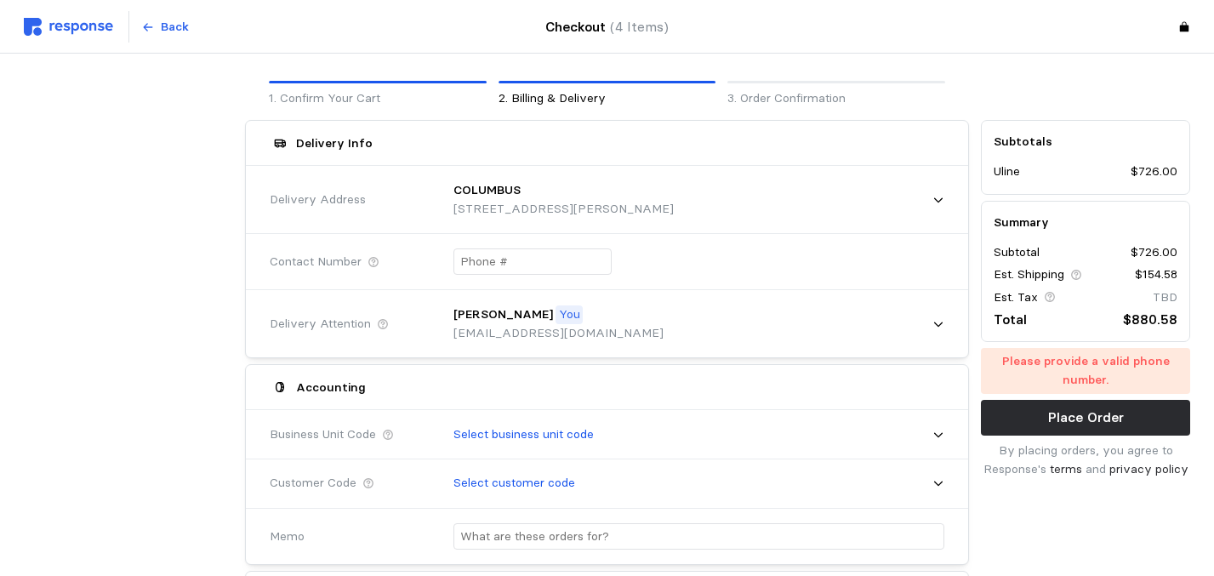
scroll to position [53, 0]
click at [475, 268] on input "text" at bounding box center [532, 262] width 145 height 25
drag, startPoint x: 503, startPoint y: 265, endPoint x: 460, endPoint y: 265, distance: 42.5
click at [460, 265] on input "+5 (623) 791-486" at bounding box center [532, 262] width 145 height 25
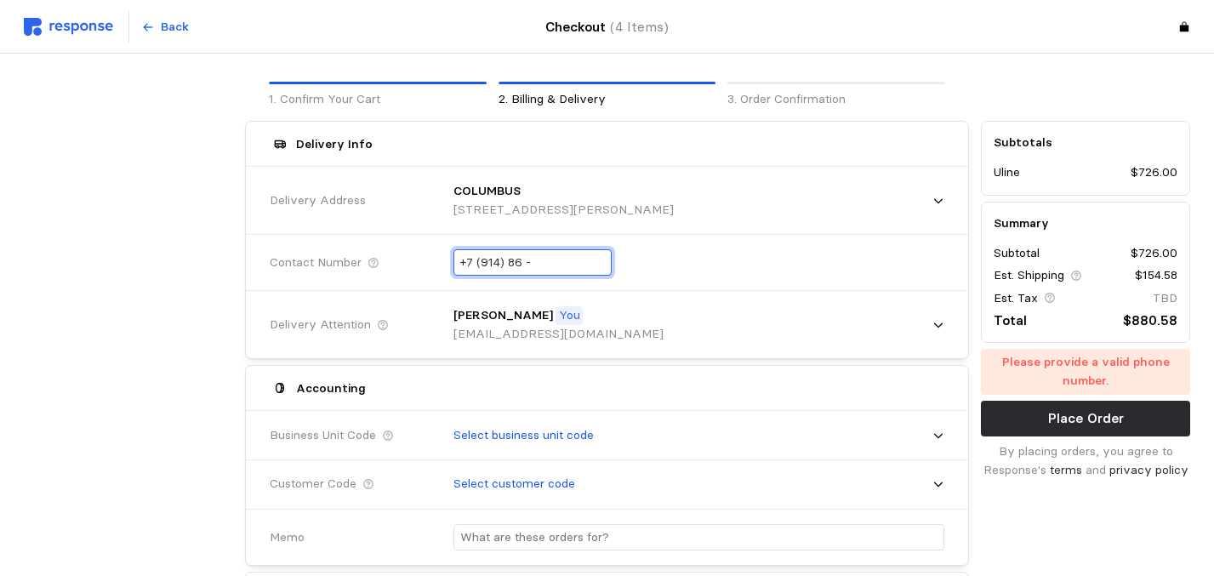
drag, startPoint x: 539, startPoint y: 264, endPoint x: 444, endPoint y: 261, distance: 95.3
click at [444, 261] on div "+7 (914) 86 -" at bounding box center [692, 262] width 503 height 50
type input "+1 (562) 379-1486"
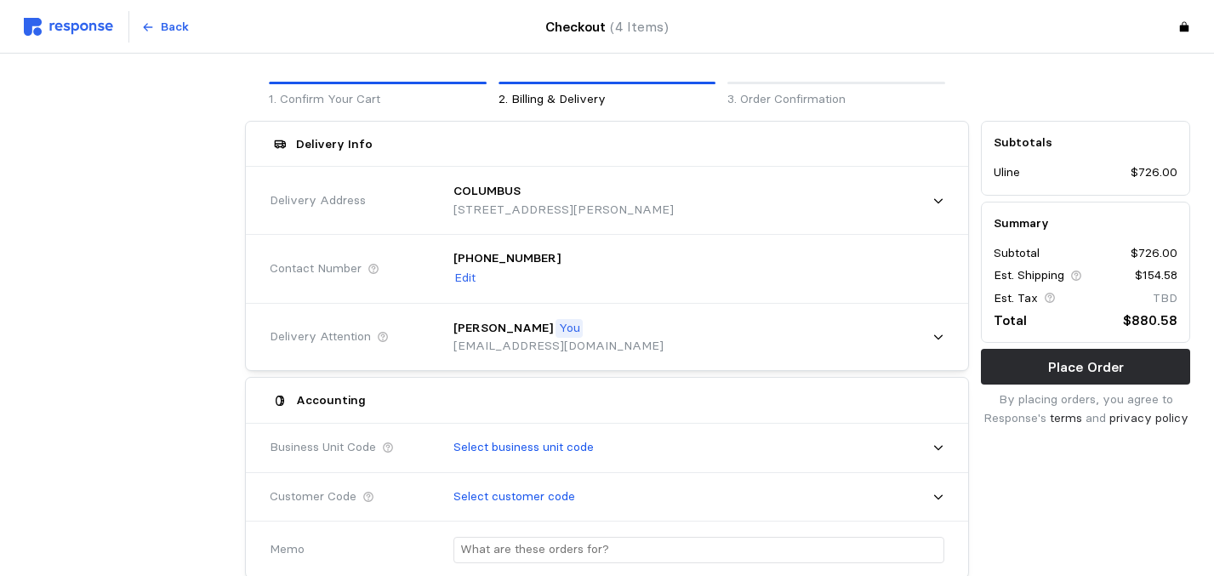
click at [620, 286] on div "+1 (562) 379-1486 Edit" at bounding box center [692, 268] width 503 height 62
click at [1066, 375] on p "Place Order" at bounding box center [1086, 366] width 76 height 21
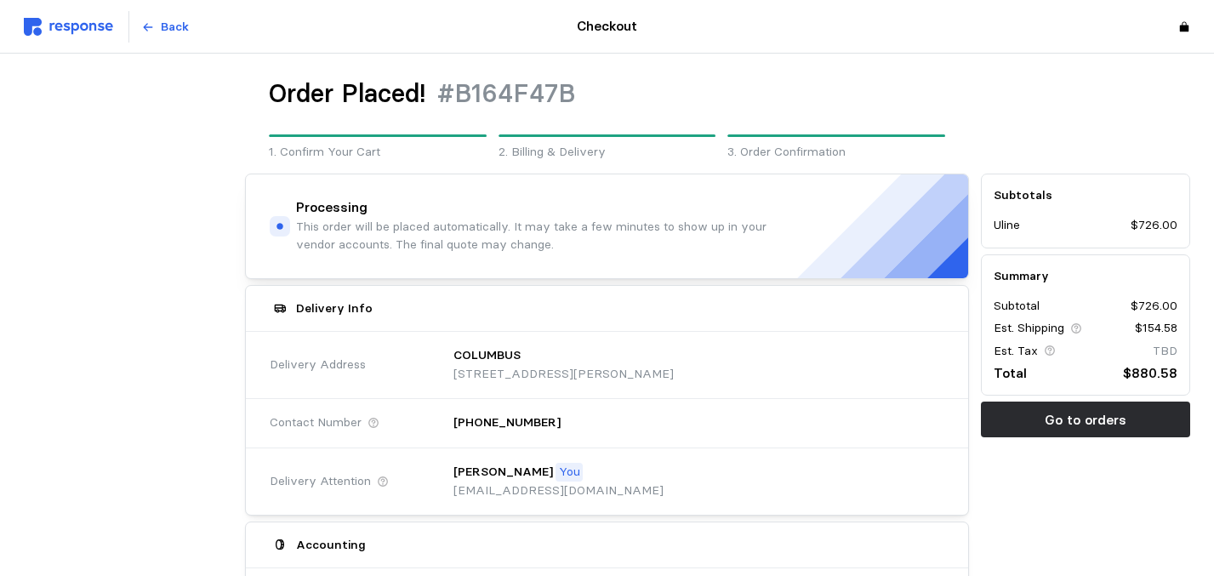
click at [951, 88] on div "Order Placed! #B164F47B 1. Confirm Your Cart 2. Billing & Delivery 3. Order Con…" at bounding box center [607, 119] width 725 height 84
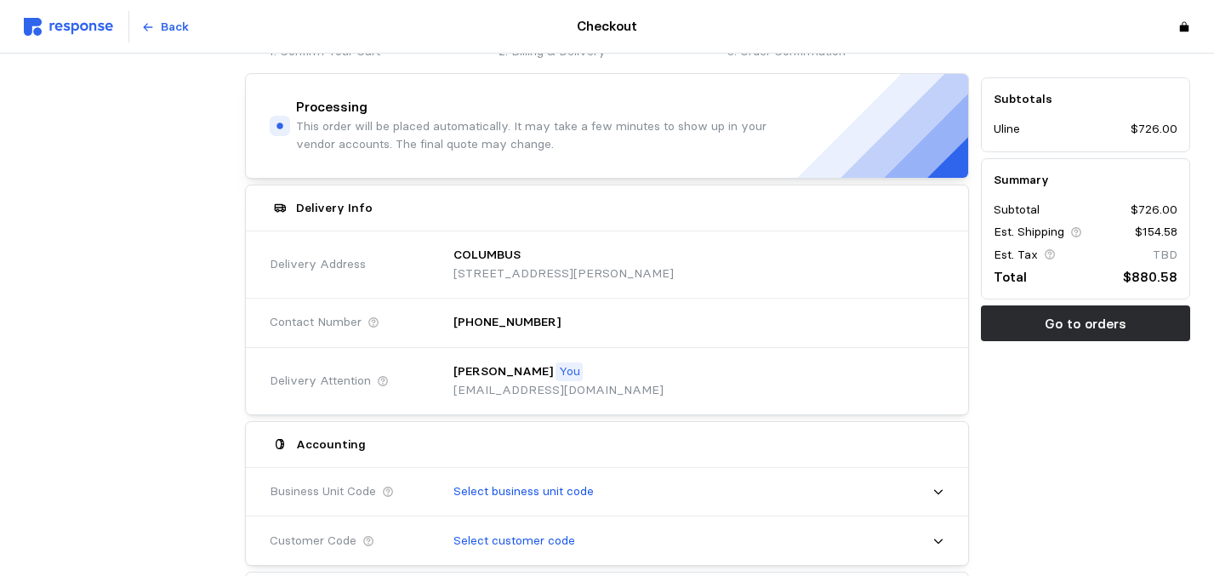
scroll to position [102, 0]
click at [1035, 320] on button "Go to orders" at bounding box center [1085, 323] width 209 height 36
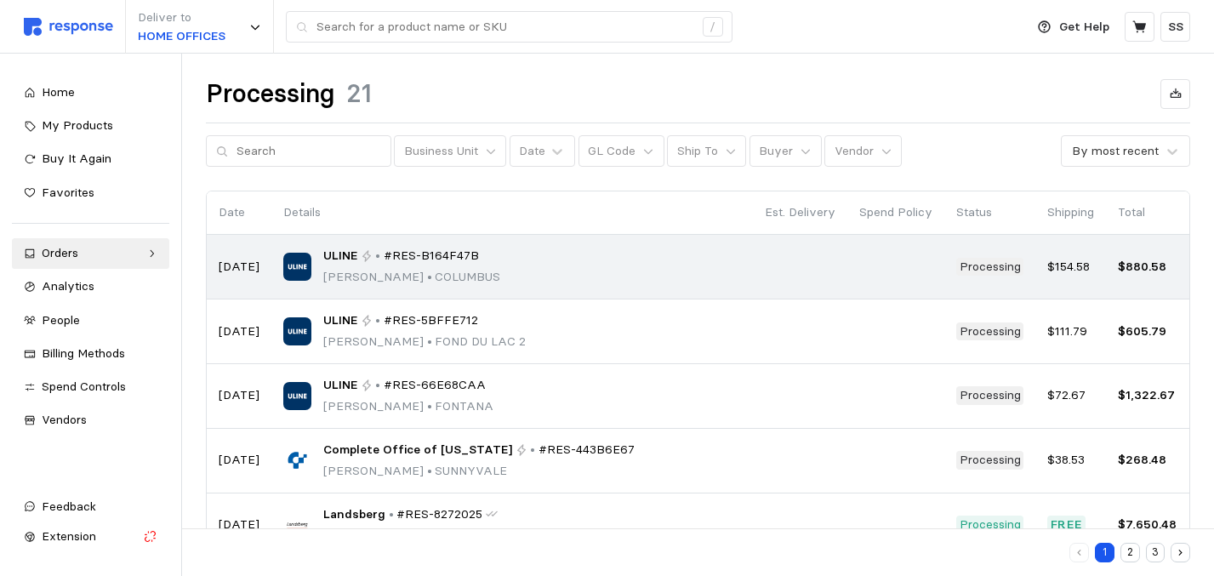
click at [739, 255] on div "ULINE • #RES-B164F47B Sandra Sok • COLUMBUS" at bounding box center [512, 267] width 458 height 40
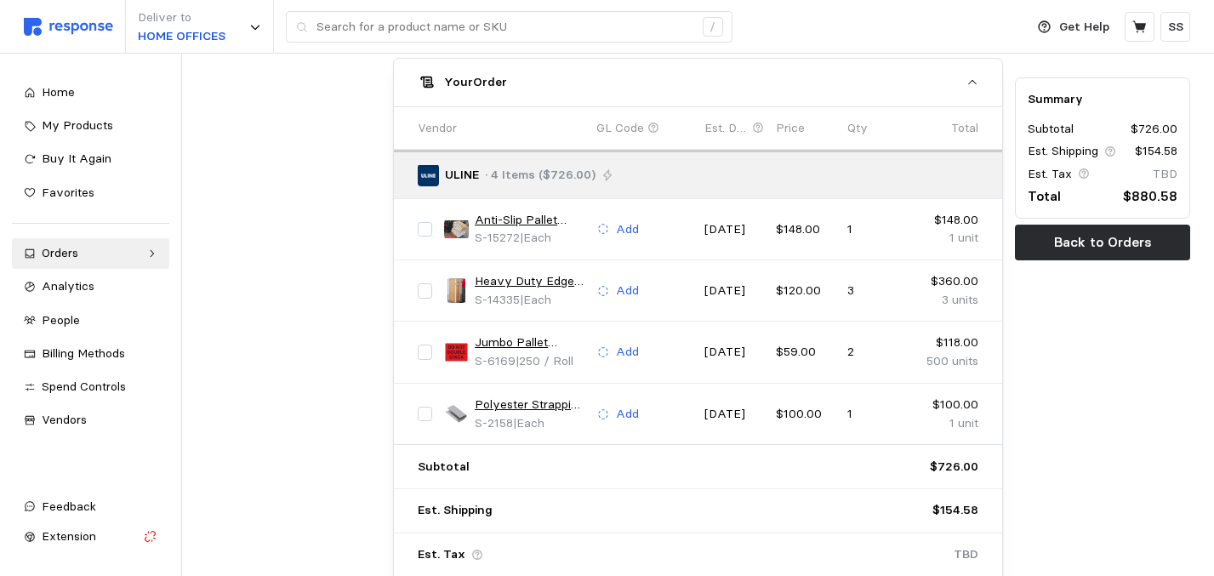
scroll to position [850, 0]
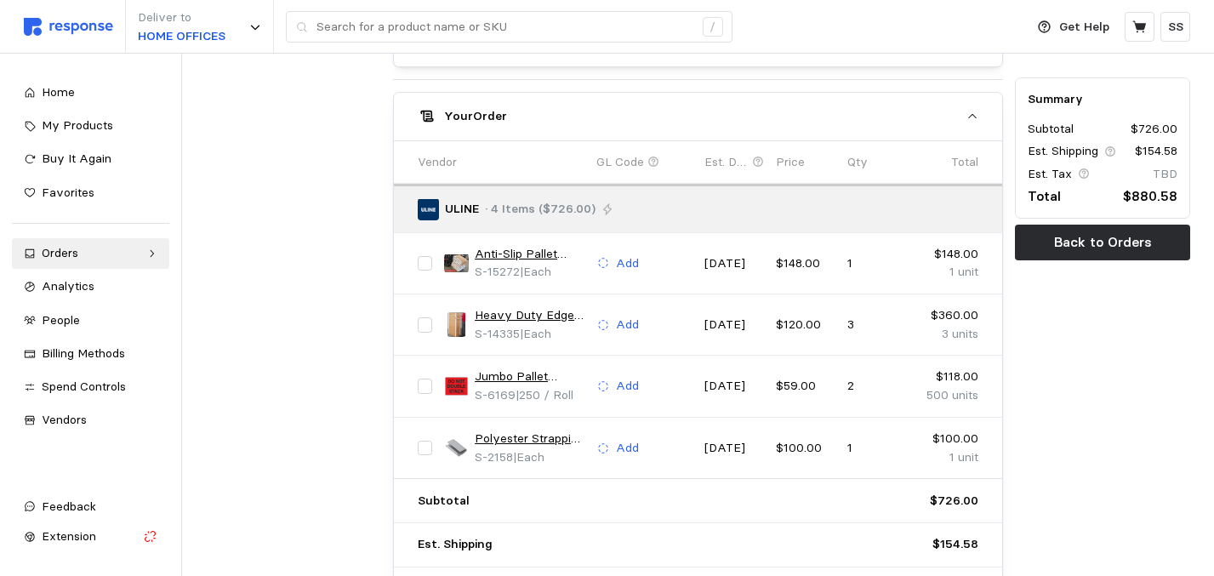
click at [337, 292] on div at bounding box center [293, 5] width 187 height 1314
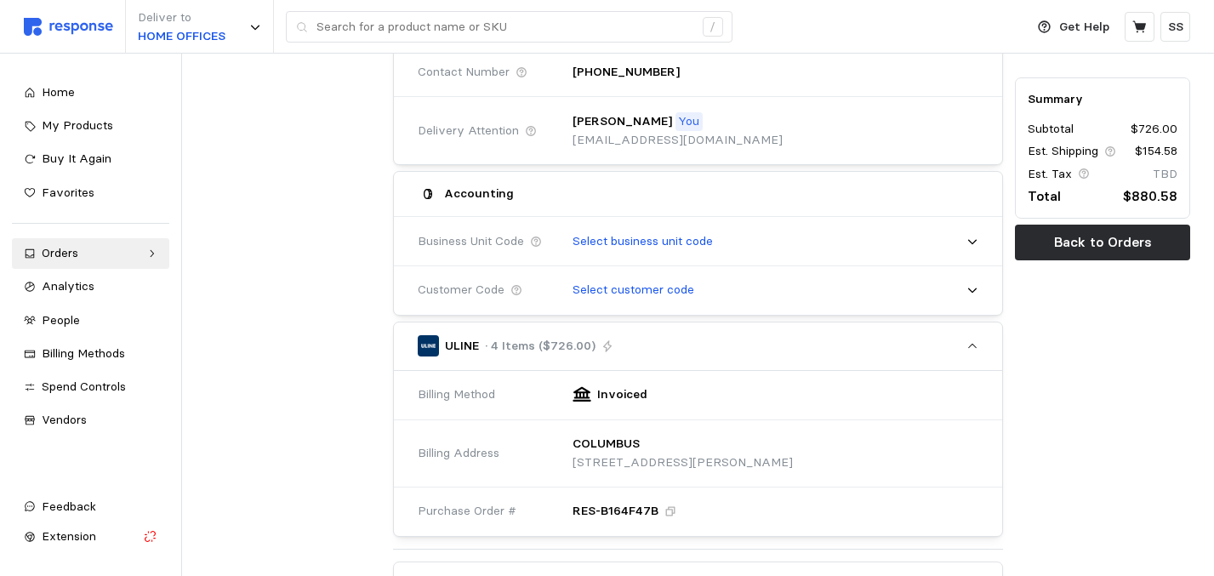
scroll to position [406, 0]
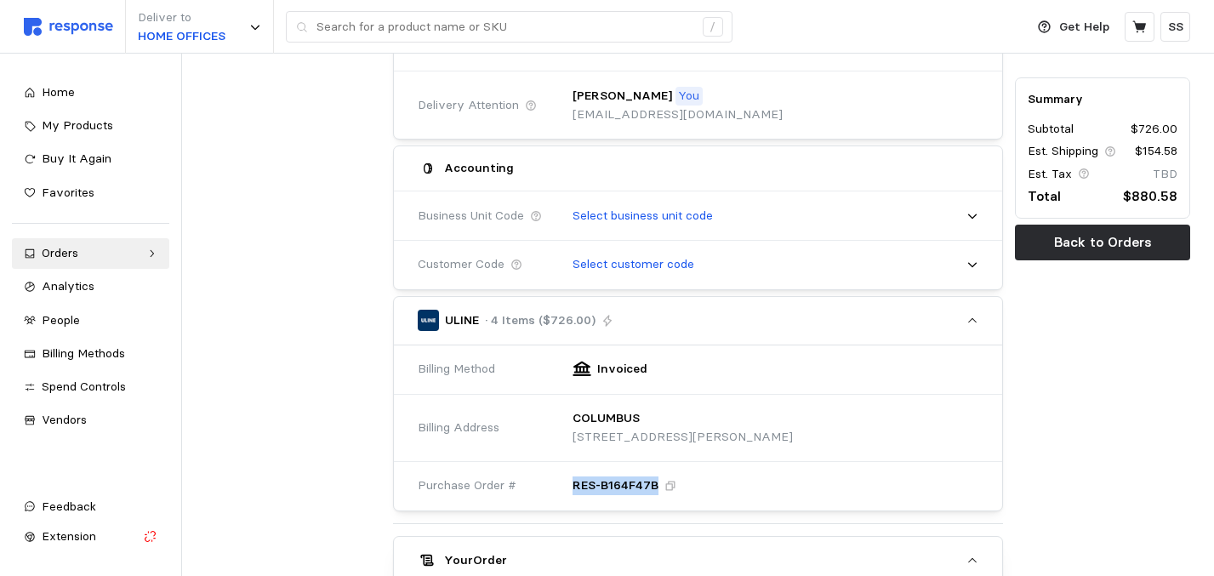
drag, startPoint x: 568, startPoint y: 483, endPoint x: 655, endPoint y: 481, distance: 86.8
click at [655, 481] on div "RES-B164F47B" at bounding box center [769, 485] width 418 height 43
copy p "RES-B164F47B"
click at [367, 376] on div at bounding box center [293, 449] width 187 height 1314
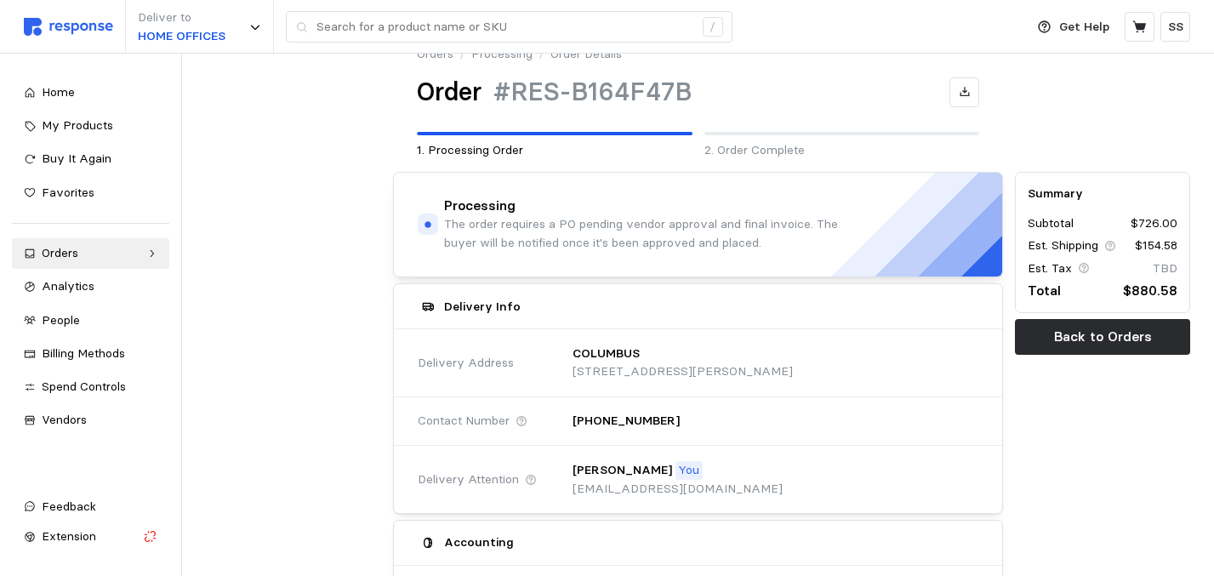
scroll to position [0, 0]
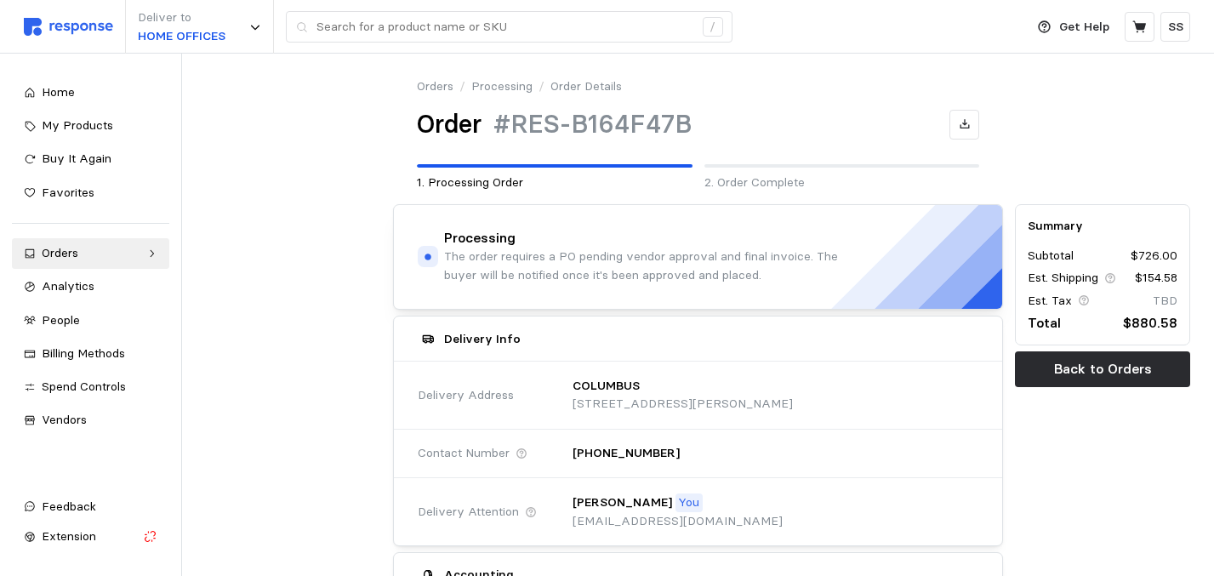
click at [883, 170] on div "2. Order Complete" at bounding box center [842, 177] width 276 height 27
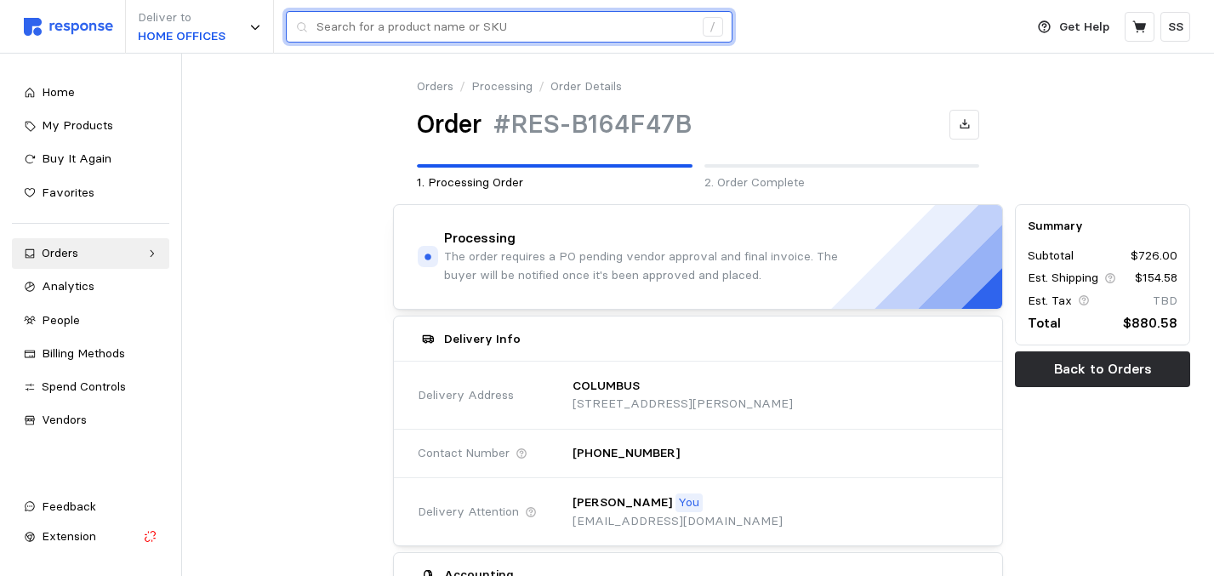
click at [581, 38] on input "text" at bounding box center [504, 27] width 377 height 31
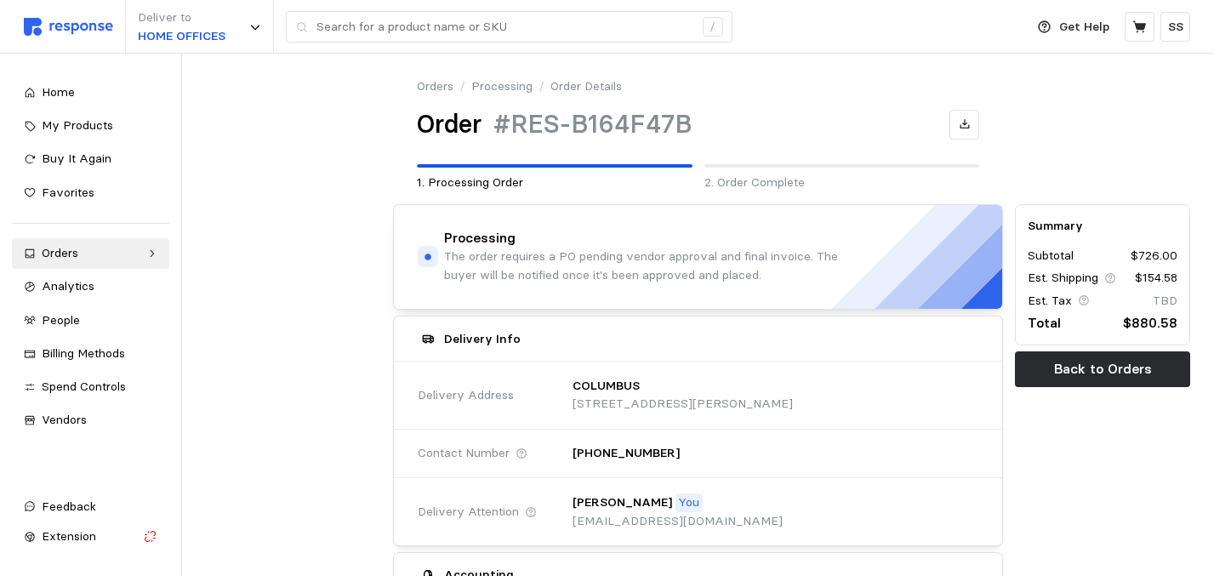
click at [765, 179] on p "2. Order Complete" at bounding box center [842, 182] width 276 height 19
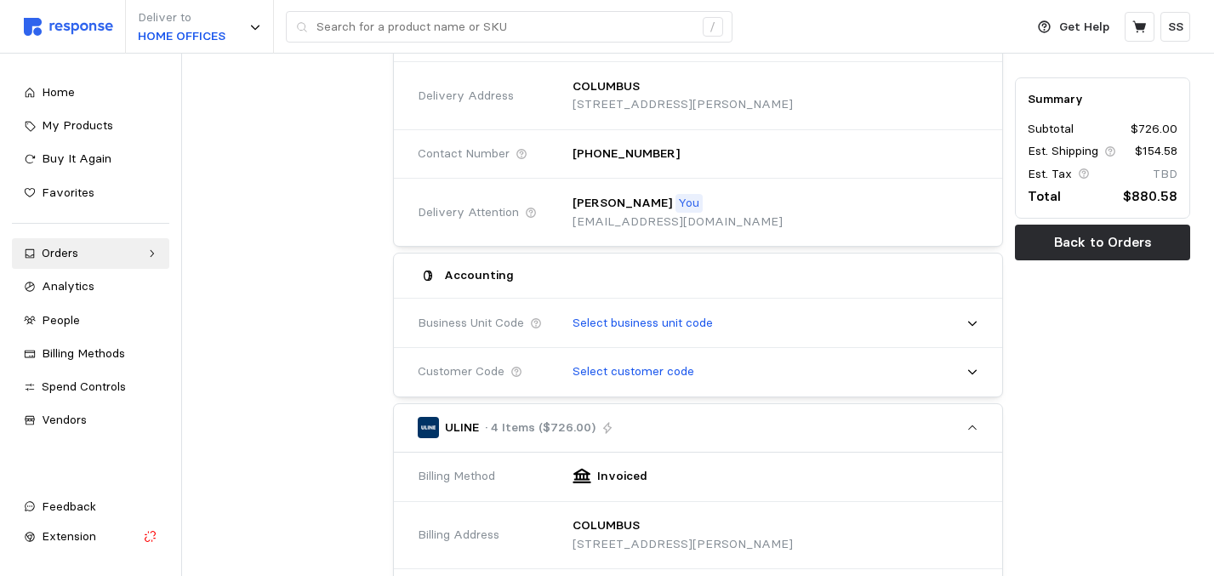
scroll to position [306, 0]
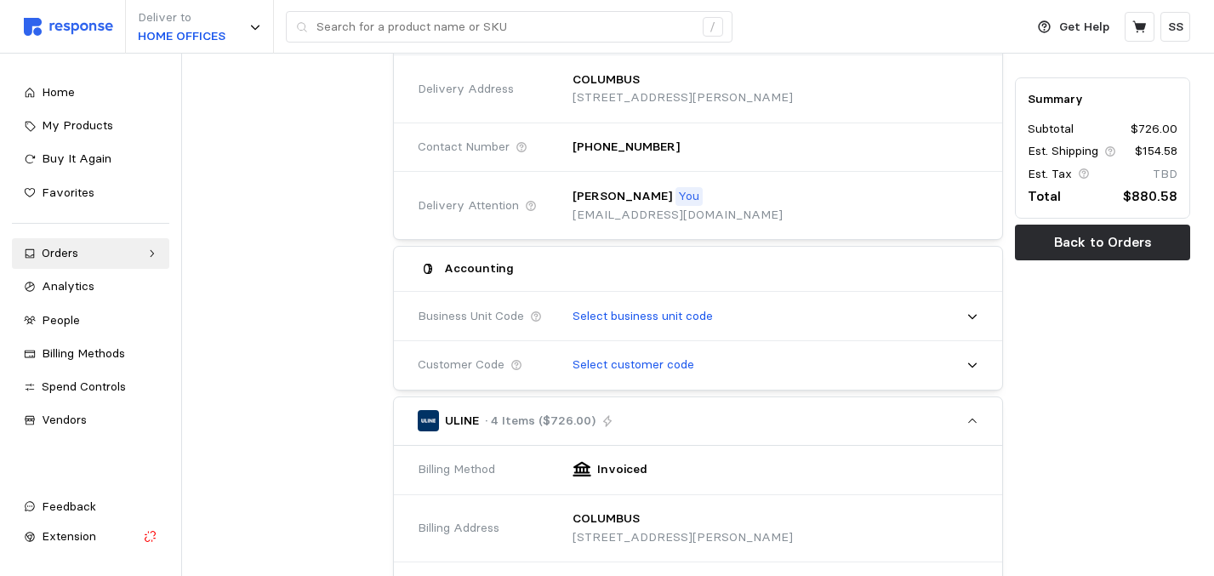
click at [331, 240] on div at bounding box center [293, 549] width 187 height 1314
